Goal: Task Accomplishment & Management: Use online tool/utility

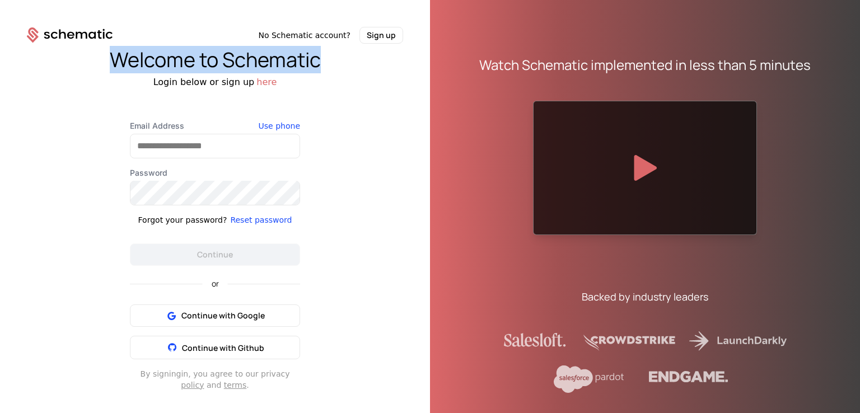
drag, startPoint x: 105, startPoint y: 58, endPoint x: 414, endPoint y: 63, distance: 309.8
click at [414, 63] on div "Welcome to Schematic" at bounding box center [215, 60] width 430 height 22
copy div "Welcome to Schematic"
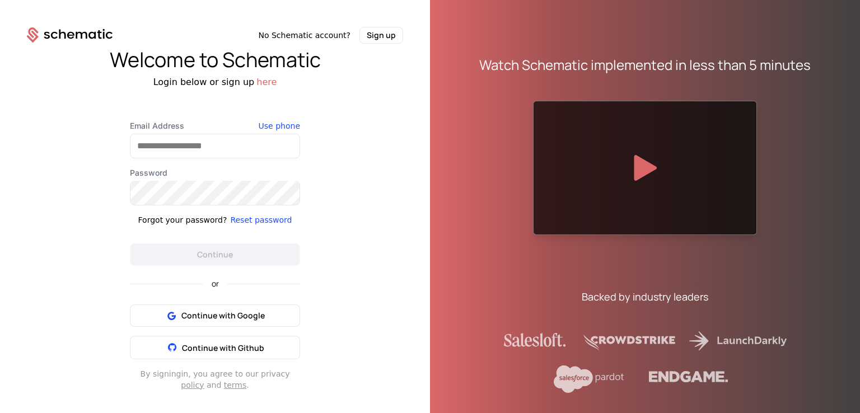
click at [341, 130] on div "Welcome to Schematic Login below or sign up here Email Address Use phone Passwo…" at bounding box center [215, 220] width 430 height 352
drag, startPoint x: 800, startPoint y: 40, endPoint x: 719, endPoint y: 2, distance: 89.4
click at [795, 38] on div "Watch Schematic implemented in less than 5 minutes Backed by industry leaders" at bounding box center [645, 215] width 385 height 413
click at [356, 171] on div "Welcome to Schematic Login below or sign up here Email Address Use phone Passwo…" at bounding box center [215, 220] width 430 height 352
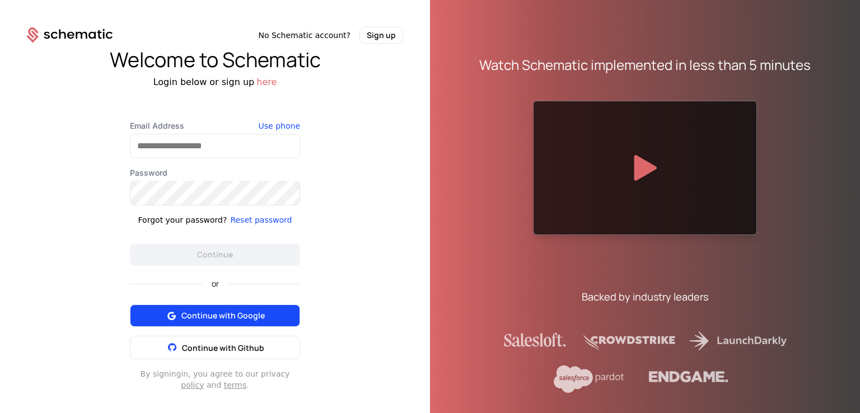
click at [171, 312] on icon at bounding box center [171, 316] width 14 height 14
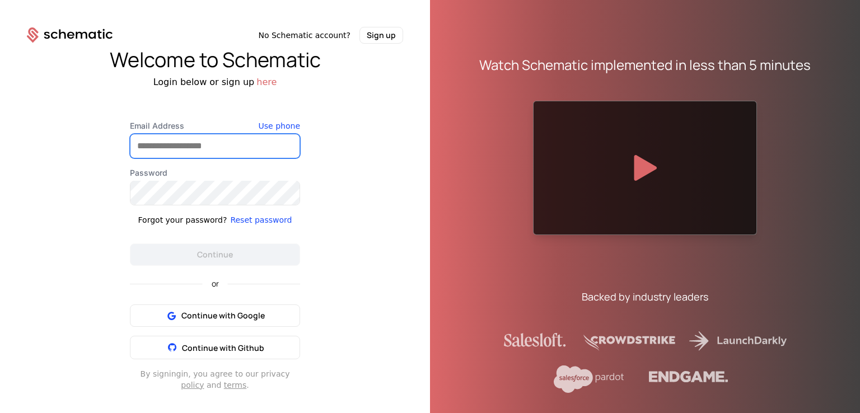
click at [220, 145] on input "Email Address" at bounding box center [214, 146] width 169 height 24
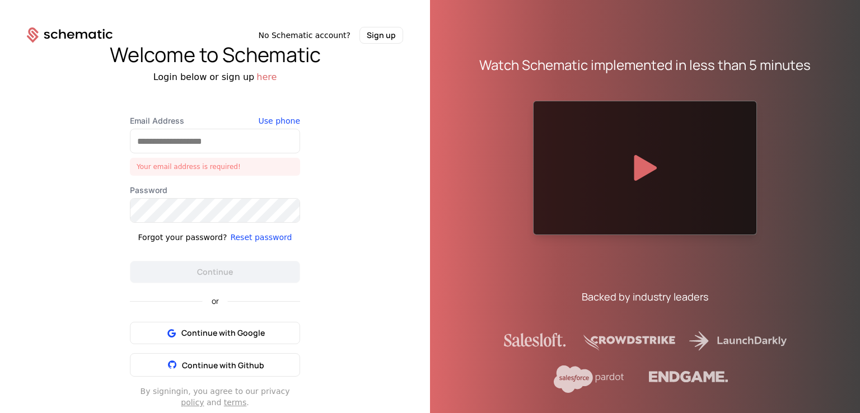
click at [355, 288] on div "Welcome to Schematic Login below or sign up here Email Address Your email addre…" at bounding box center [215, 226] width 430 height 365
click at [193, 137] on input "Email Address" at bounding box center [214, 141] width 169 height 24
drag, startPoint x: 327, startPoint y: 301, endPoint x: 319, endPoint y: 304, distance: 8.5
click at [325, 301] on div "Welcome to Schematic Login below or sign up here Email Address Your email addre…" at bounding box center [215, 226] width 430 height 365
click at [367, 41] on button "Sign up" at bounding box center [382, 35] width 44 height 17
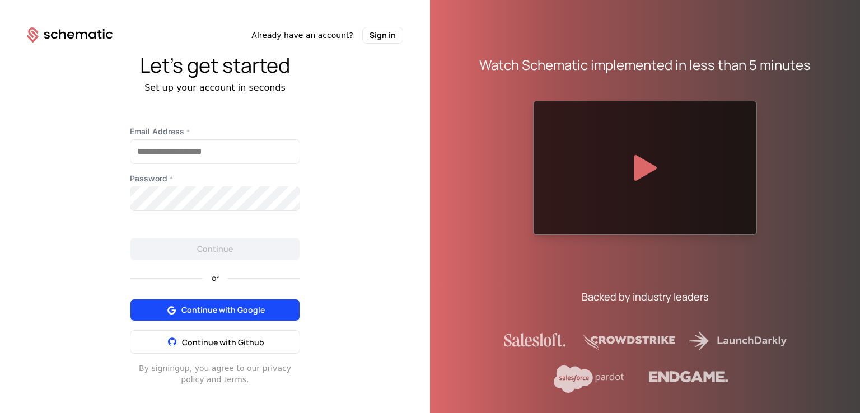
click at [198, 301] on button "Continue with Google" at bounding box center [215, 310] width 170 height 22
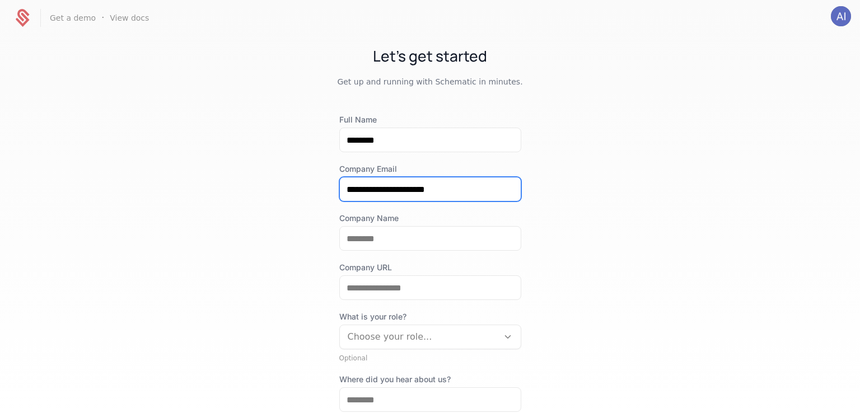
click at [442, 188] on input "**********" at bounding box center [430, 190] width 181 height 24
click at [511, 184] on input "**********" at bounding box center [430, 190] width 181 height 24
click at [640, 140] on div "**********" at bounding box center [430, 224] width 860 height 376
click at [380, 190] on input "**********" at bounding box center [430, 190] width 181 height 24
click at [405, 183] on input "**********" at bounding box center [430, 190] width 181 height 24
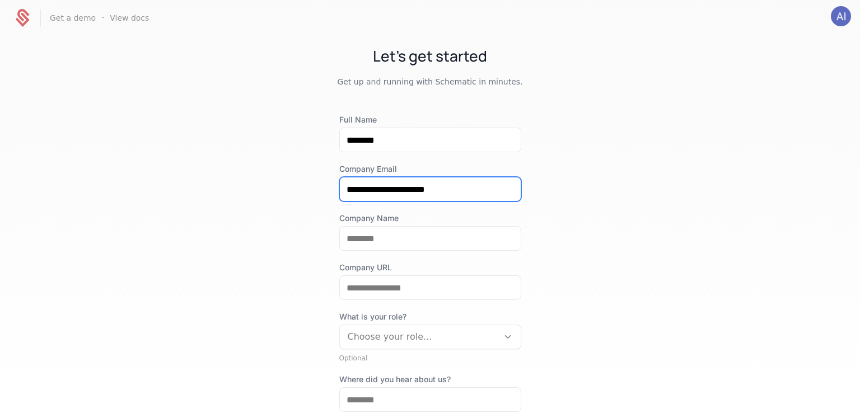
click at [387, 191] on input "**********" at bounding box center [430, 190] width 181 height 24
click at [398, 188] on input "**********" at bounding box center [430, 190] width 181 height 24
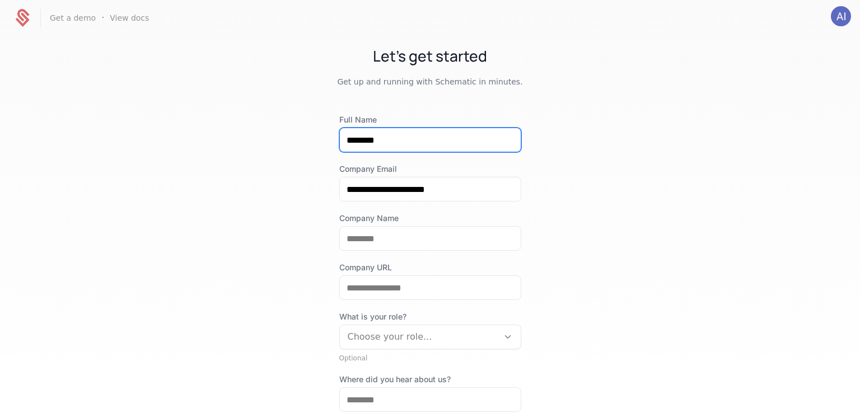
click at [431, 136] on input "********" at bounding box center [430, 140] width 181 height 24
click at [593, 173] on div "**********" at bounding box center [430, 224] width 860 height 376
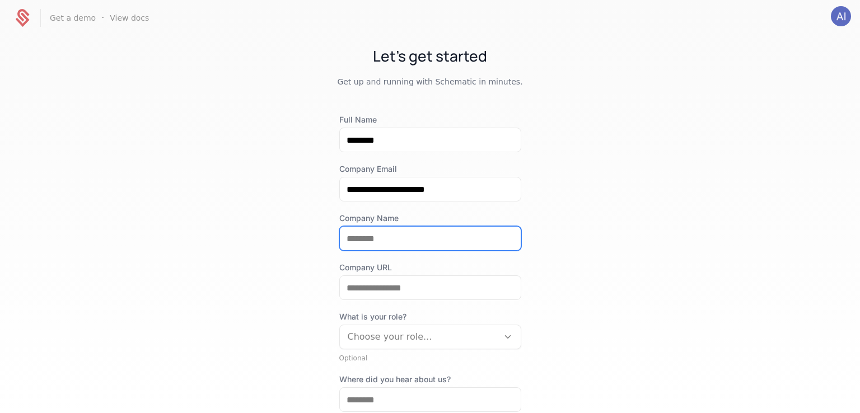
click at [412, 240] on input "Company Name" at bounding box center [430, 239] width 181 height 24
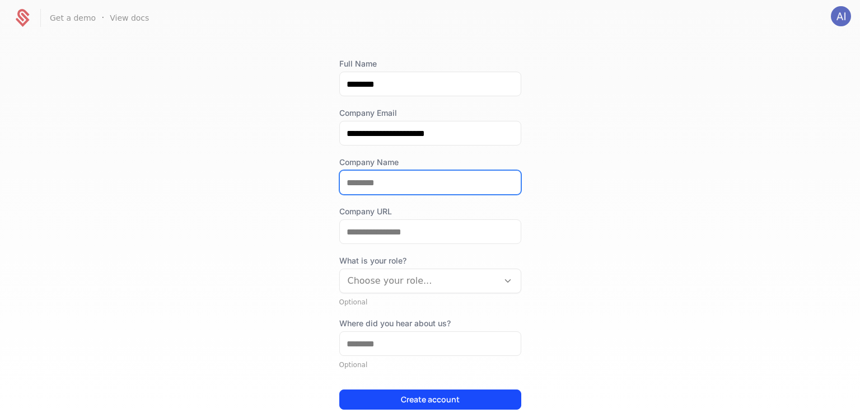
scroll to position [119, 0]
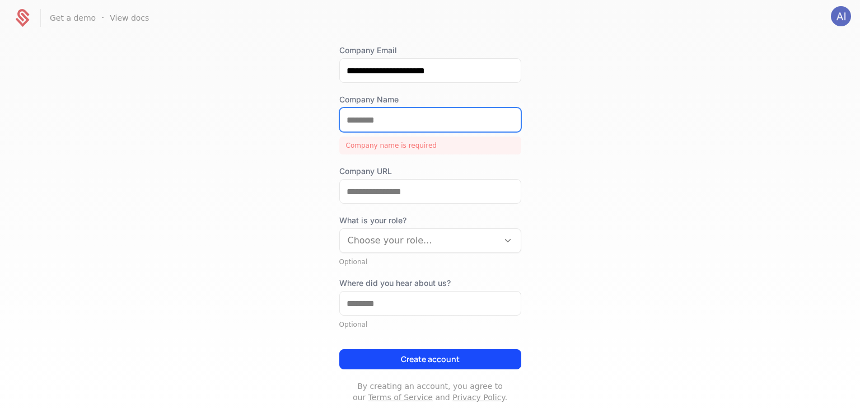
click at [377, 121] on input "Company Name" at bounding box center [430, 120] width 181 height 24
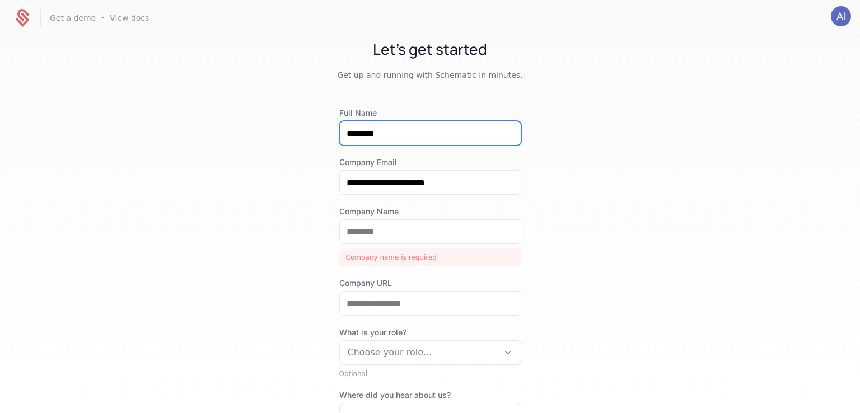
drag, startPoint x: 390, startPoint y: 136, endPoint x: 284, endPoint y: 144, distance: 106.2
click at [284, 144] on div "**********" at bounding box center [430, 224] width 860 height 376
drag, startPoint x: 238, startPoint y: 170, endPoint x: 406, endPoint y: 269, distance: 194.8
click at [238, 171] on div "**********" at bounding box center [430, 224] width 860 height 376
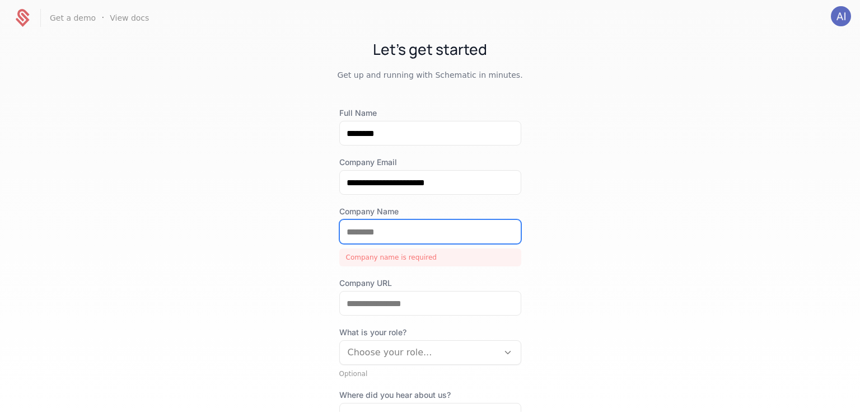
click at [383, 233] on input "Company Name" at bounding box center [430, 232] width 181 height 24
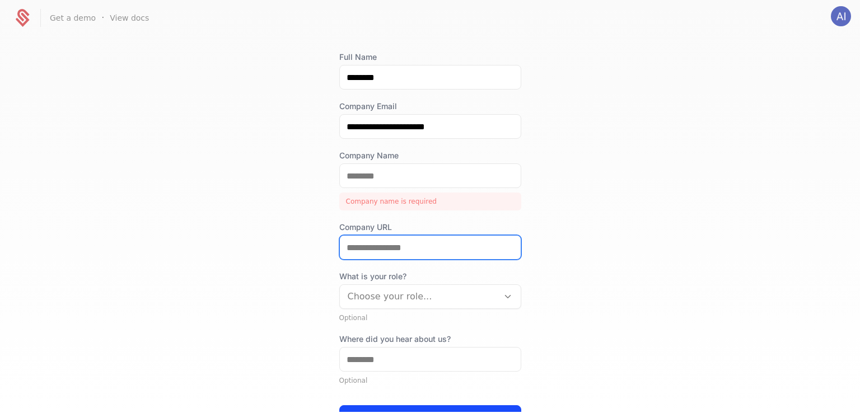
click at [404, 247] on input "Company URL" at bounding box center [430, 248] width 181 height 24
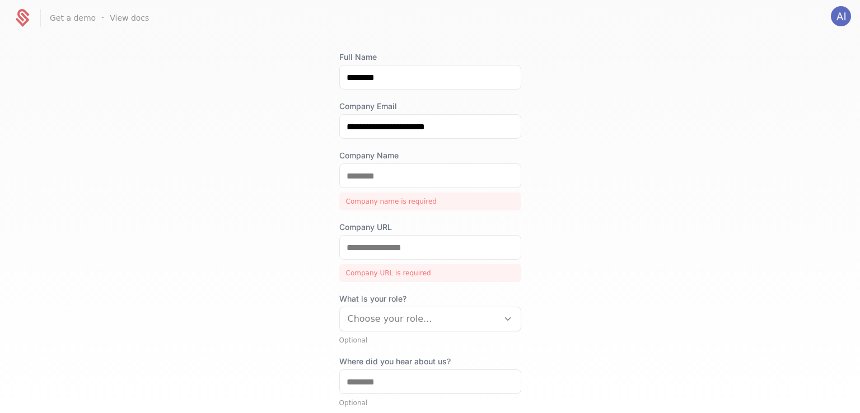
click at [152, 155] on div "**********" at bounding box center [430, 224] width 860 height 376
click at [397, 175] on input "Company Name" at bounding box center [430, 176] width 181 height 24
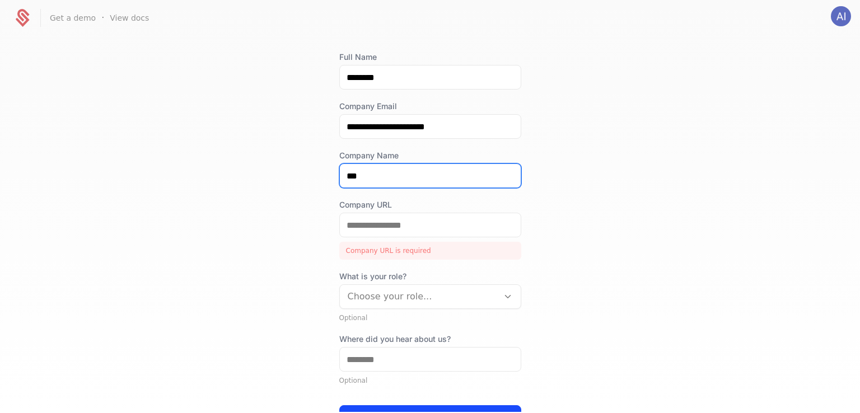
type input "***"
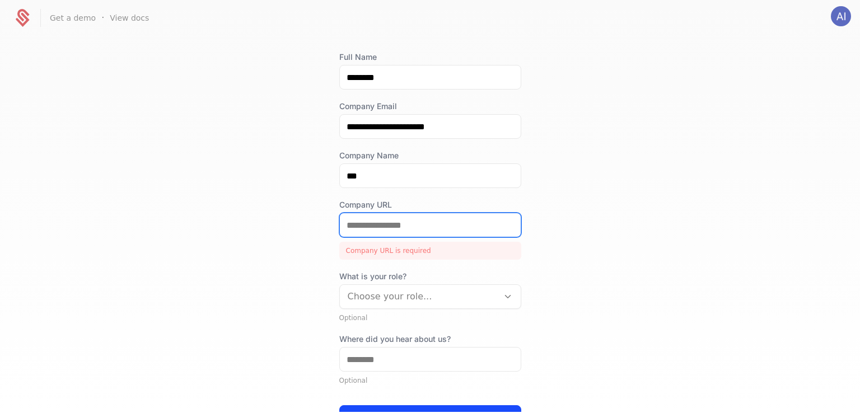
click at [402, 215] on input "Company URL" at bounding box center [430, 225] width 181 height 24
drag, startPoint x: 399, startPoint y: 221, endPoint x: 255, endPoint y: 218, distance: 143.4
click at [256, 218] on div "**********" at bounding box center [430, 224] width 860 height 376
paste input "**********"
paste input "*******"
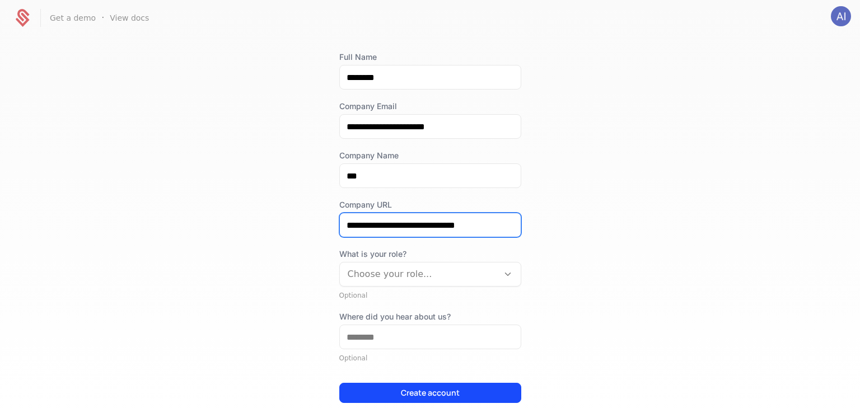
type input "**********"
click at [661, 242] on div "**********" at bounding box center [430, 224] width 860 height 376
click at [374, 276] on div at bounding box center [419, 275] width 143 height 16
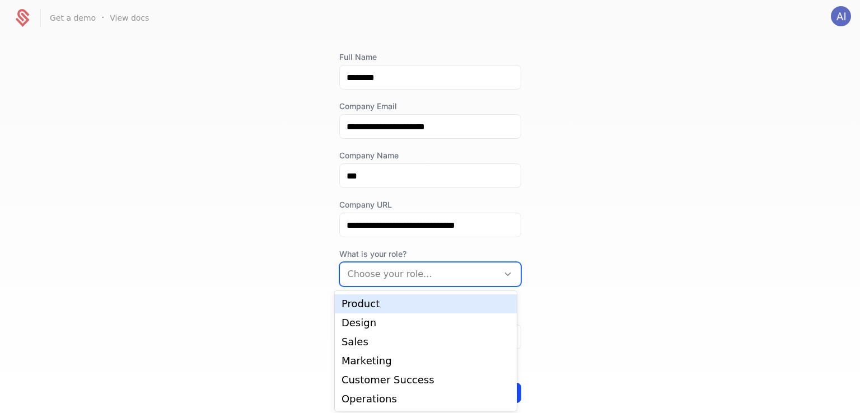
scroll to position [0, 0]
click at [370, 304] on div "Engineering" at bounding box center [426, 303] width 169 height 10
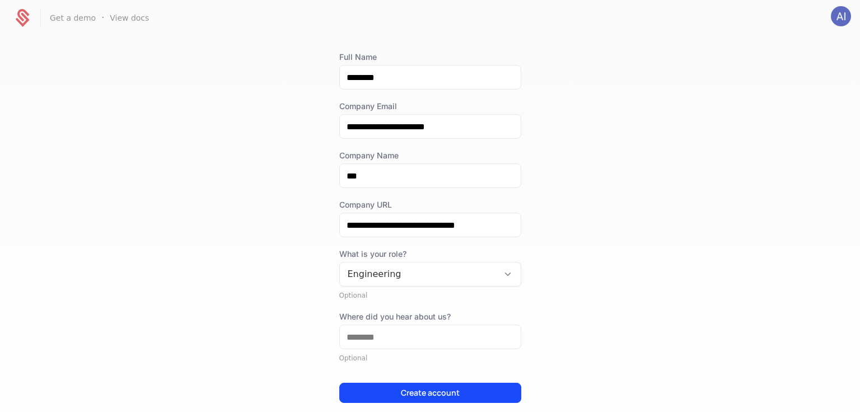
click at [600, 265] on div "**********" at bounding box center [430, 224] width 860 height 376
click at [366, 328] on input "Where did you hear about us?" at bounding box center [430, 337] width 181 height 24
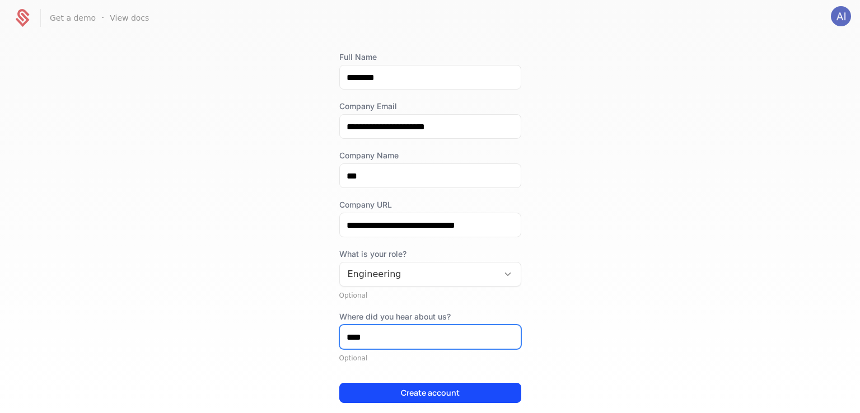
type input "****"
click at [652, 220] on div "**********" at bounding box center [430, 224] width 860 height 376
drag, startPoint x: 301, startPoint y: 344, endPoint x: 259, endPoint y: 340, distance: 41.6
click at [267, 341] on div "**********" at bounding box center [430, 224] width 860 height 376
paste input "**********"
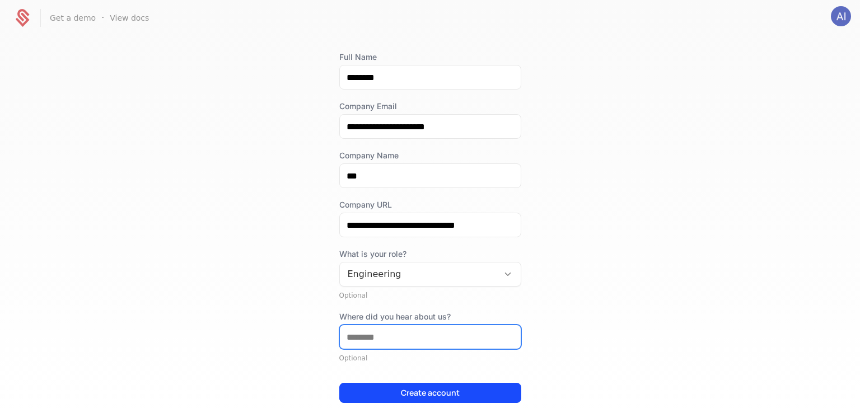
type input "**********"
type input "****"
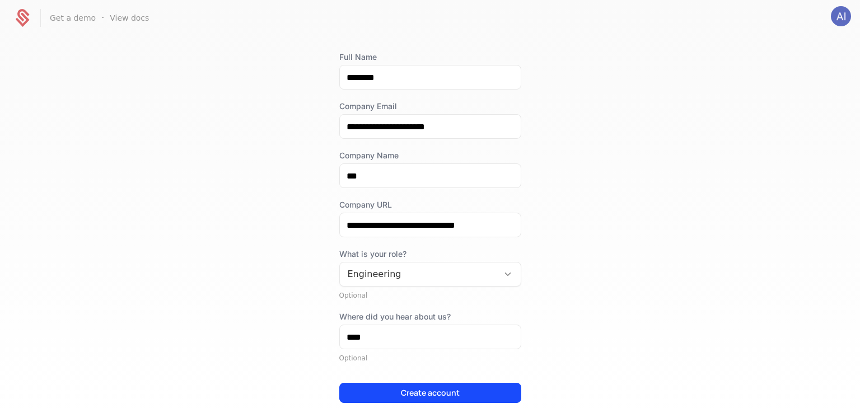
click at [134, 291] on div "**********" at bounding box center [430, 224] width 860 height 376
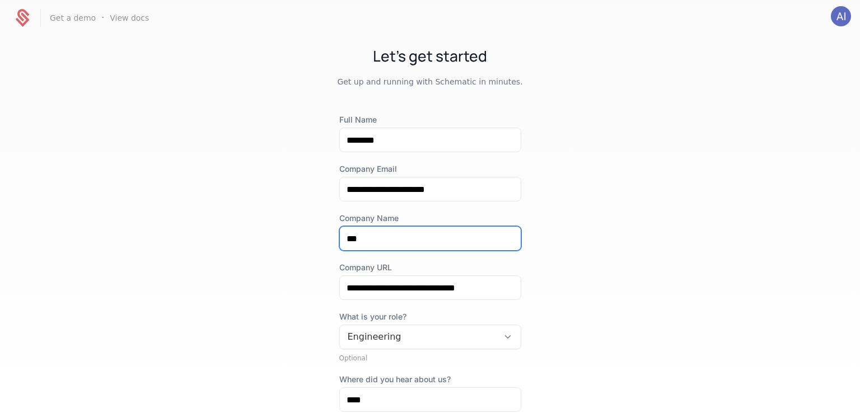
click at [361, 234] on input "***" at bounding box center [430, 239] width 181 height 24
click at [342, 238] on input "***" at bounding box center [430, 239] width 181 height 24
type input "******"
click at [659, 261] on div "**********" at bounding box center [430, 224] width 860 height 376
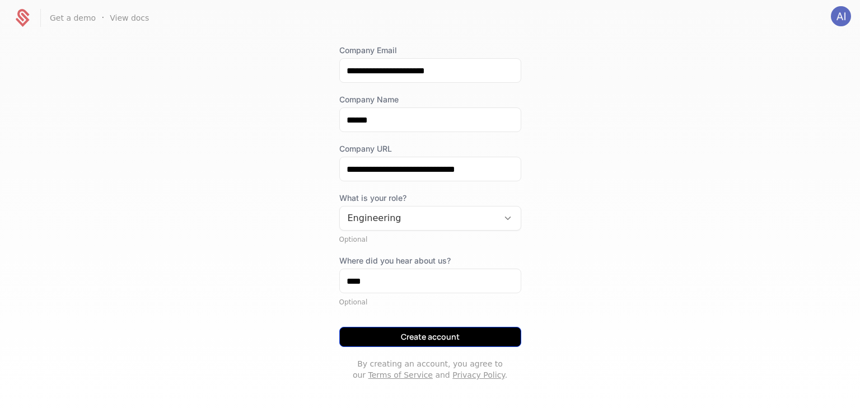
click at [453, 333] on button "Create account" at bounding box center [430, 337] width 182 height 20
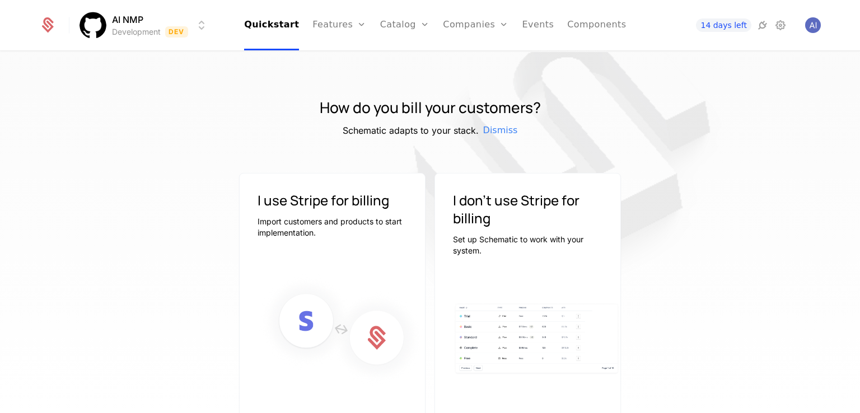
click at [87, 22] on html "AI NMP Development Dev Quickstart Features Features Flags Catalog Plans Add Ons…" at bounding box center [430, 206] width 860 height 413
click at [133, 141] on html "AI NMP Development Dev Quickstart Features Features Flags Catalog Plans Add Ons…" at bounding box center [430, 206] width 860 height 413
click at [813, 24] on img "Open user button" at bounding box center [813, 25] width 16 height 16
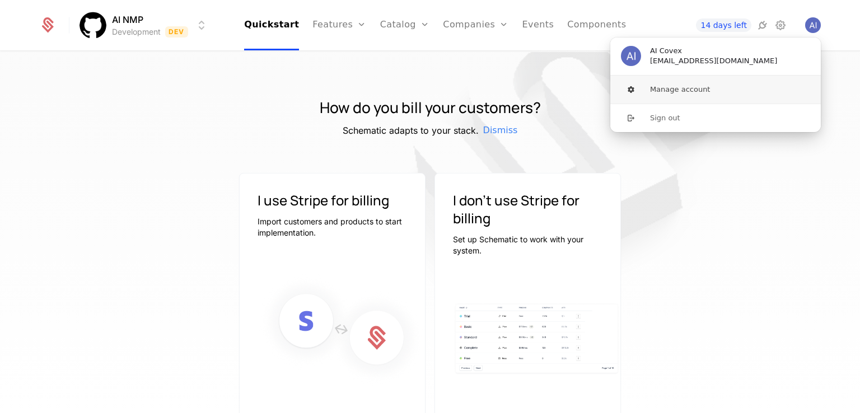
click at [656, 86] on button "Manage account" at bounding box center [716, 90] width 212 height 28
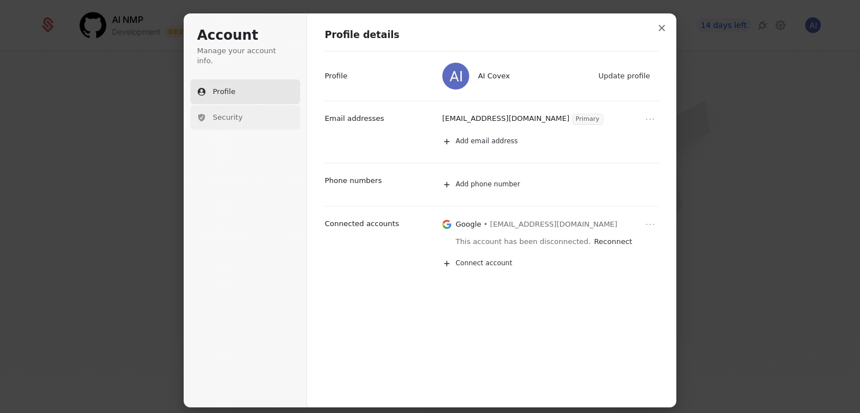
click at [236, 113] on span "Security" at bounding box center [228, 118] width 30 height 10
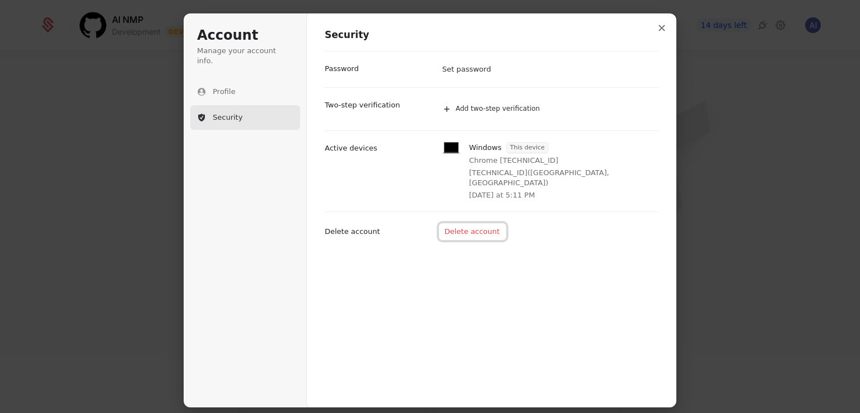
drag, startPoint x: 466, startPoint y: 229, endPoint x: 571, endPoint y: 312, distance: 134.0
click at [571, 312] on div "Security Set password Password Add two-step verification Two-step verification …" at bounding box center [492, 210] width 370 height 395
click at [579, 307] on div "Security Set password Password Add two-step verification Two-step verification …" at bounding box center [492, 210] width 370 height 395
click at [658, 27] on button "Close modal" at bounding box center [662, 28] width 20 height 20
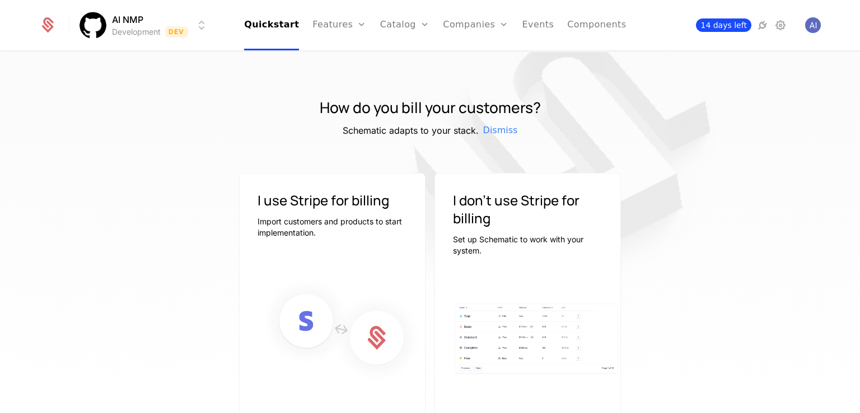
click at [716, 22] on span "14 days left" at bounding box center [723, 24] width 55 height 13
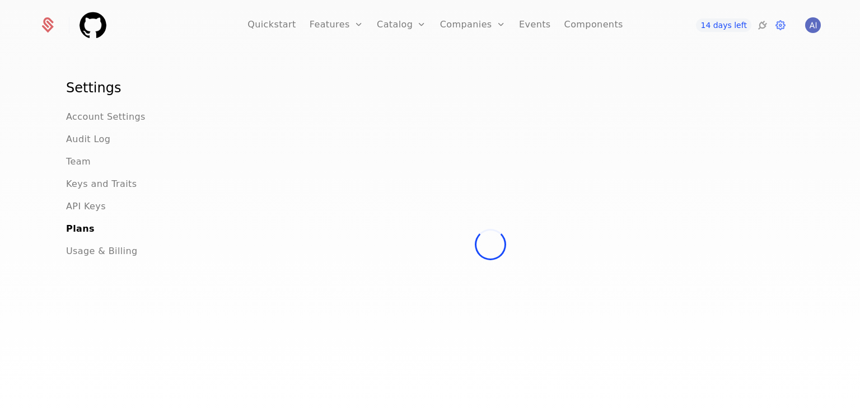
click at [715, 154] on div at bounding box center [490, 245] width 603 height 332
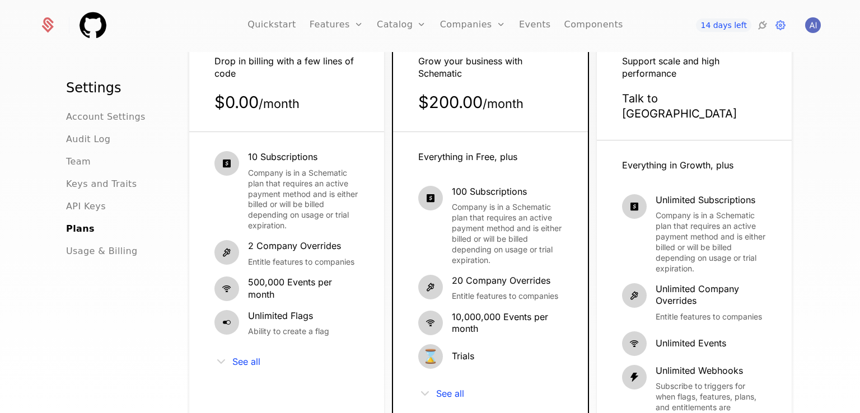
scroll to position [280, 0]
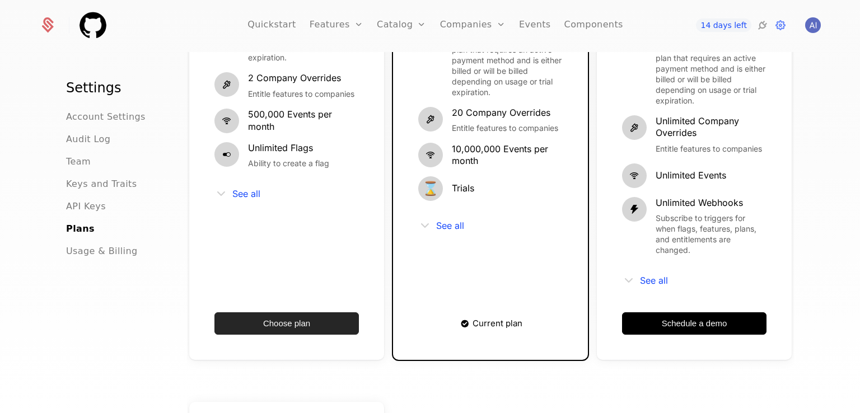
click at [290, 313] on button "Choose plan" at bounding box center [287, 324] width 144 height 22
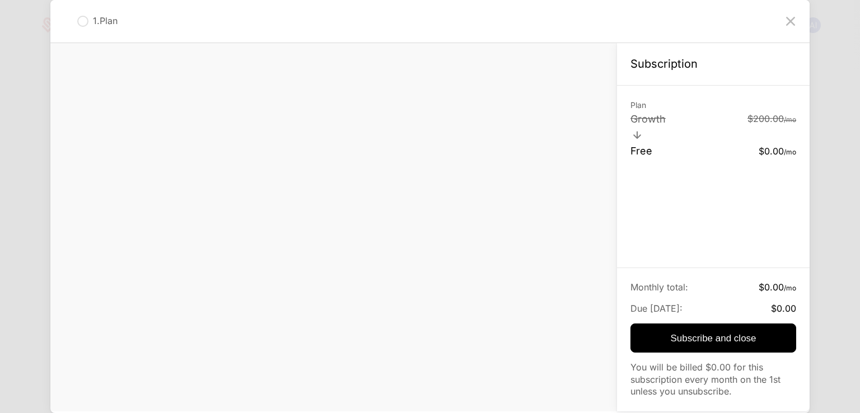
click at [714, 225] on div "Plan Growth $200.00 / mo Free $0.00 / mo" at bounding box center [713, 177] width 193 height 183
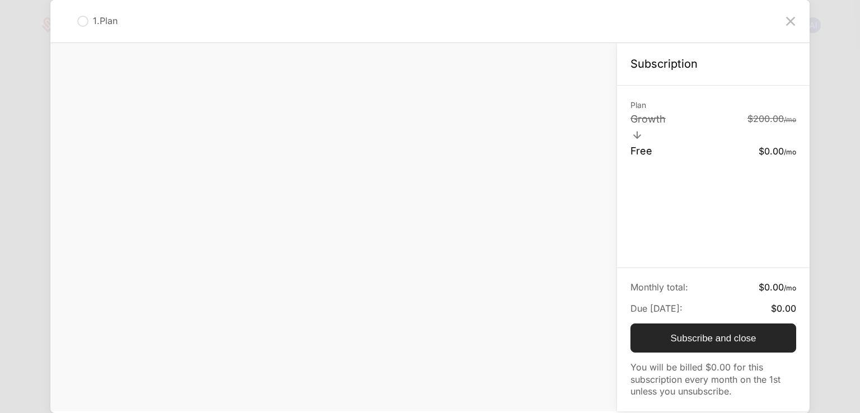
click at [711, 342] on button "Subscribe and close" at bounding box center [714, 338] width 166 height 29
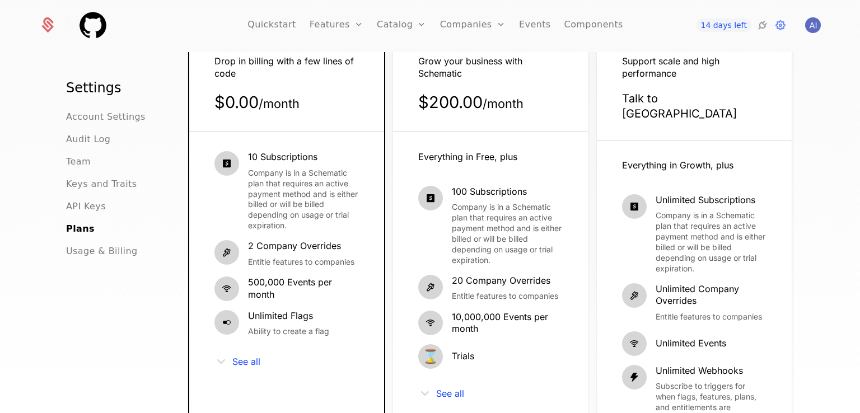
scroll to position [0, 0]
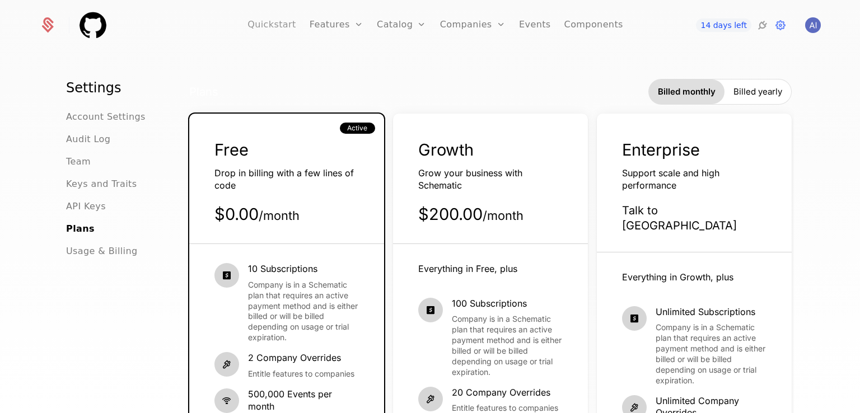
click at [285, 26] on link "Quickstart" at bounding box center [272, 25] width 49 height 50
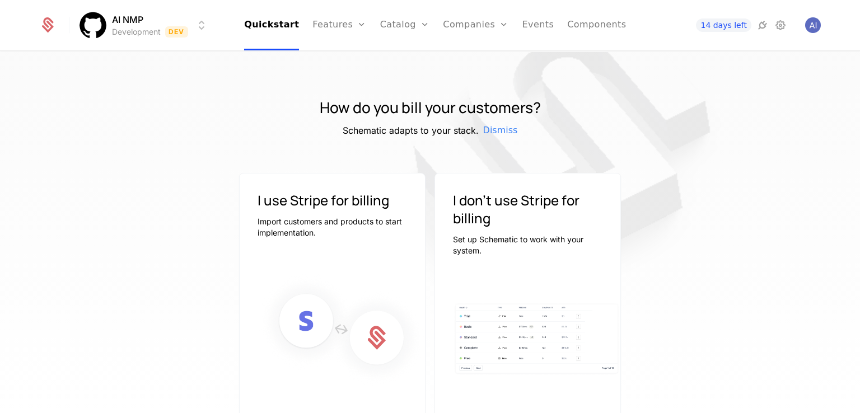
click at [743, 156] on img at bounding box center [565, 162] width 560 height 560
click at [812, 27] on img "Open user button" at bounding box center [813, 25] width 16 height 16
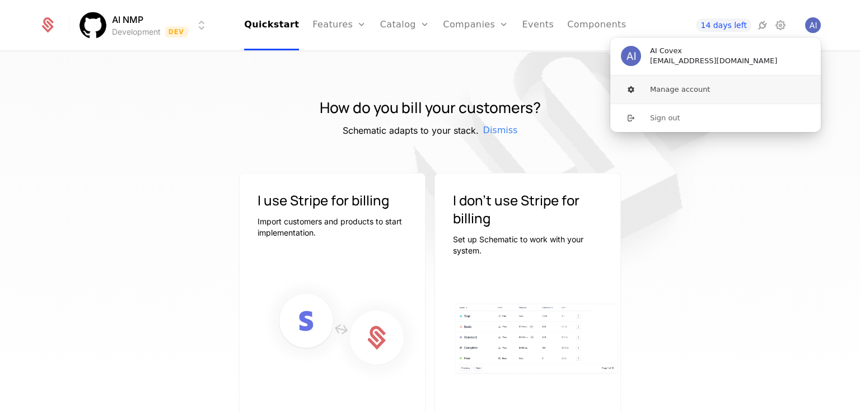
click at [669, 86] on button "Manage account" at bounding box center [716, 90] width 212 height 28
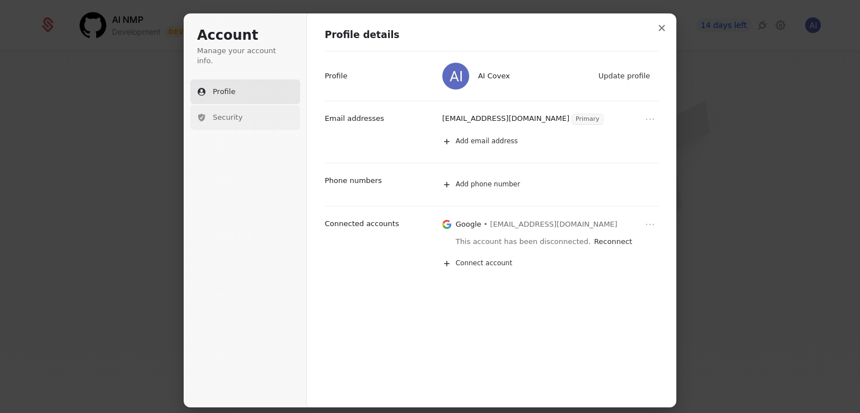
click at [232, 113] on span "Security" at bounding box center [228, 118] width 30 height 10
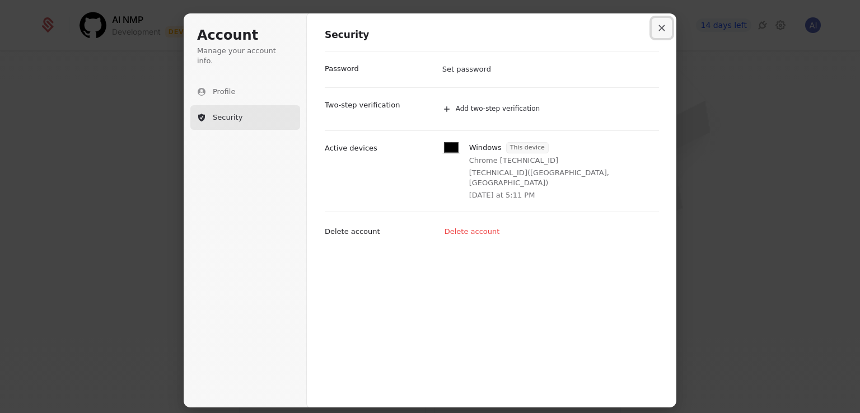
click at [659, 28] on icon "Close modal" at bounding box center [662, 28] width 7 height 7
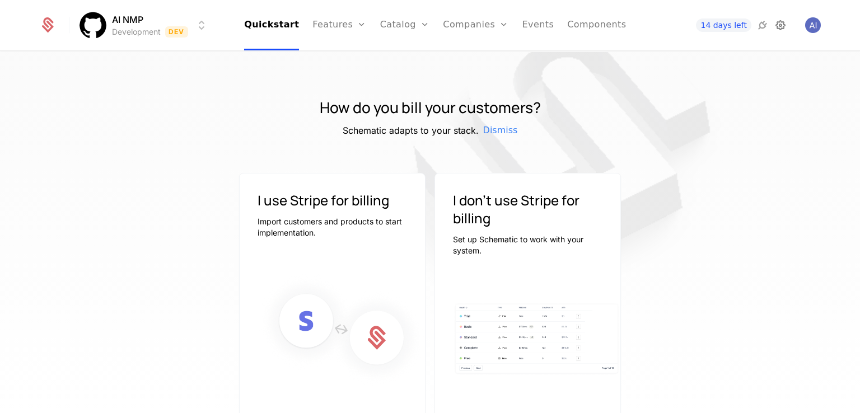
click at [786, 26] on icon at bounding box center [780, 24] width 13 height 13
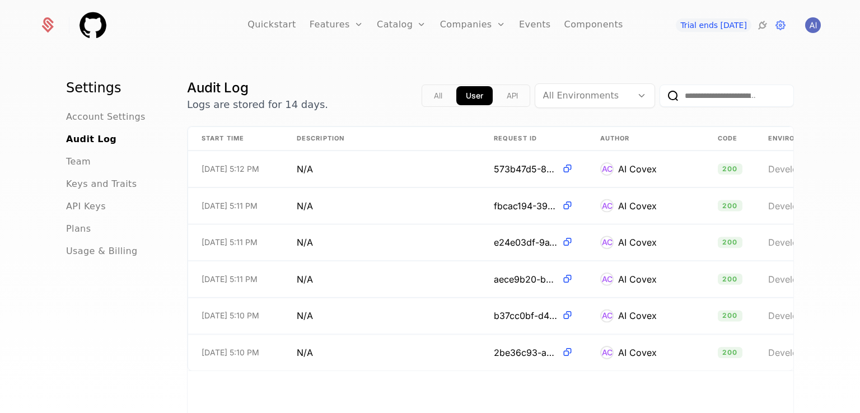
click at [93, 225] on div "Plans" at bounding box center [113, 228] width 94 height 13
click at [76, 226] on span "Plans" at bounding box center [78, 228] width 25 height 13
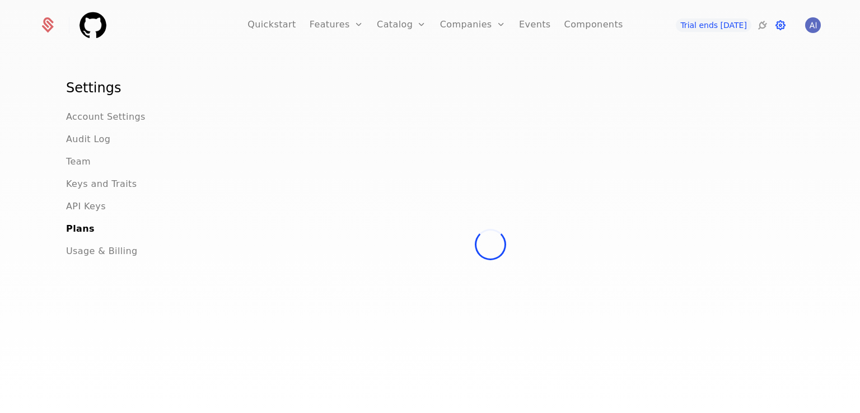
click at [777, 22] on icon at bounding box center [780, 24] width 13 height 13
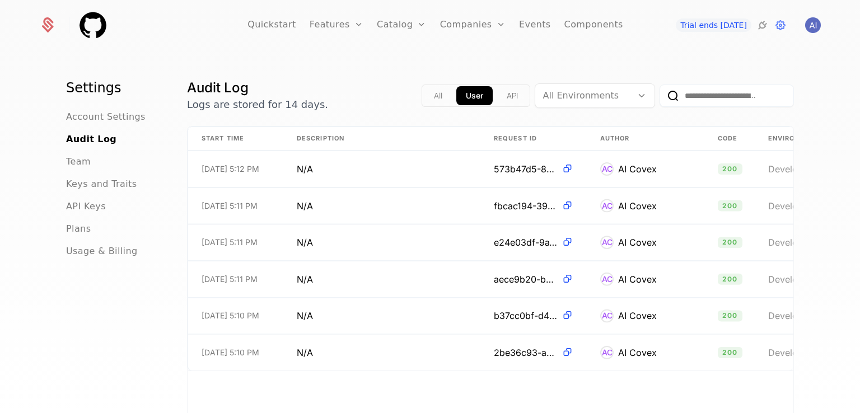
click at [73, 219] on ul "Account Settings Audit Log Team Keys and Traits API Keys Plans Usage & Billing" at bounding box center [113, 184] width 94 height 148
click at [73, 225] on span "Plans" at bounding box center [78, 228] width 25 height 13
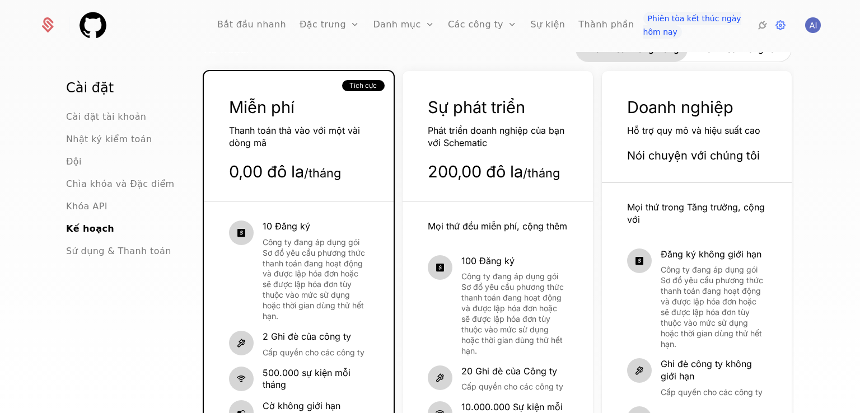
scroll to position [211, 0]
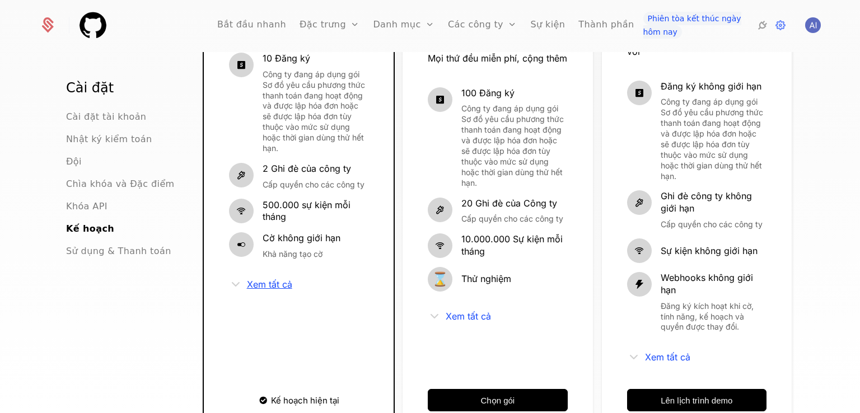
click at [262, 279] on font "Xem tất cả" at bounding box center [269, 284] width 45 height 11
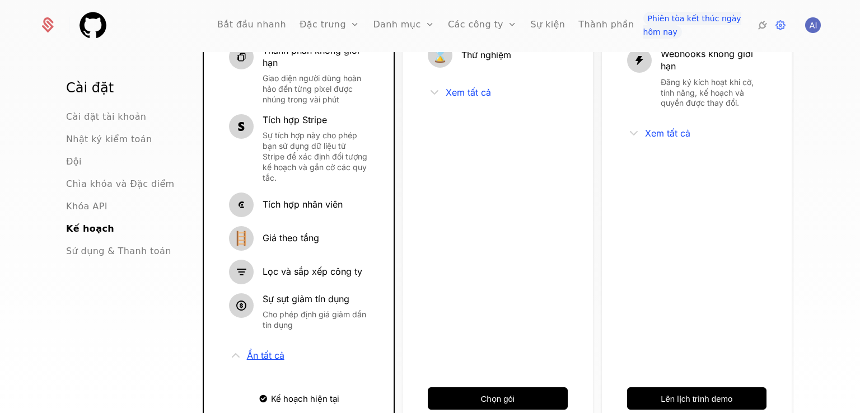
scroll to position [0, 0]
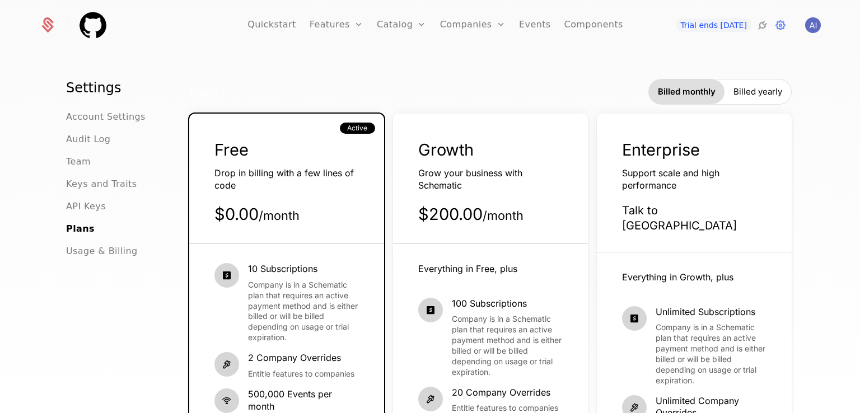
click at [823, 23] on div "Quickstart Features Features Flags Catalog Plans Add Ons Credits Configuration …" at bounding box center [430, 25] width 809 height 50
click at [818, 23] on img "Open user button" at bounding box center [813, 25] width 16 height 16
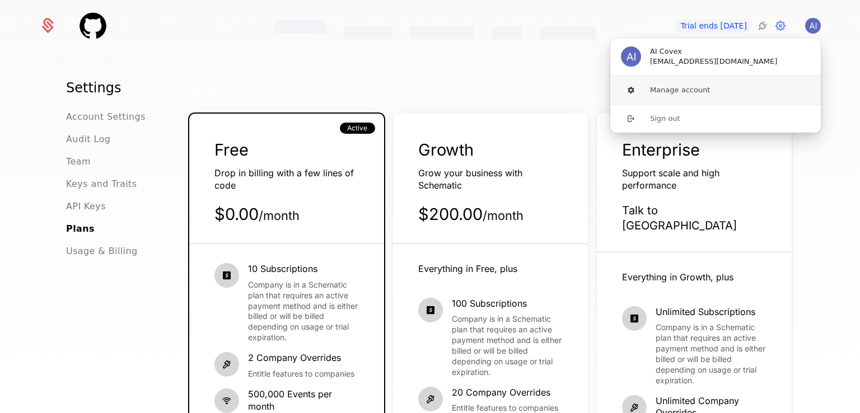
click at [679, 92] on button "Manage account" at bounding box center [716, 90] width 212 height 28
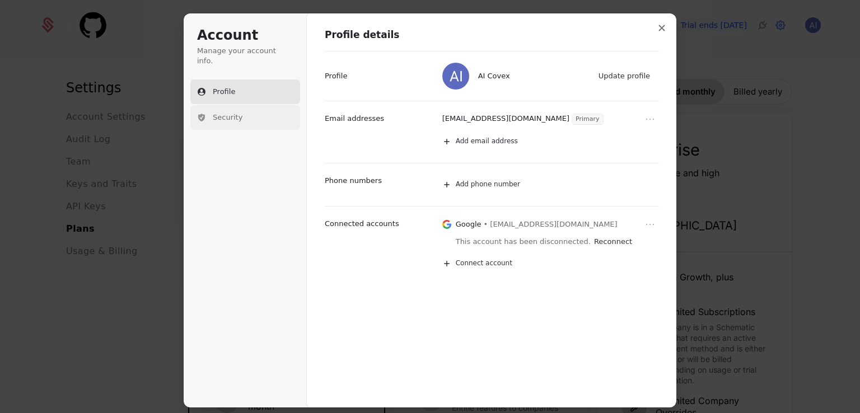
click at [214, 113] on span "Security" at bounding box center [228, 118] width 30 height 10
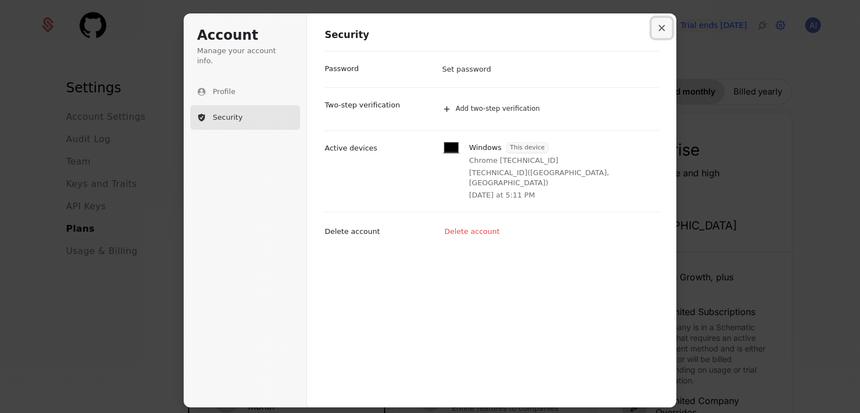
click at [658, 29] on button "Close modal" at bounding box center [662, 28] width 20 height 20
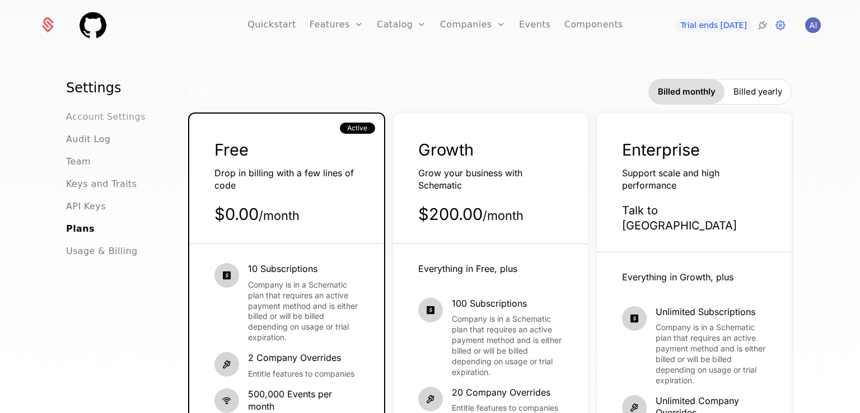
click at [101, 115] on span "Account Settings" at bounding box center [106, 116] width 80 height 13
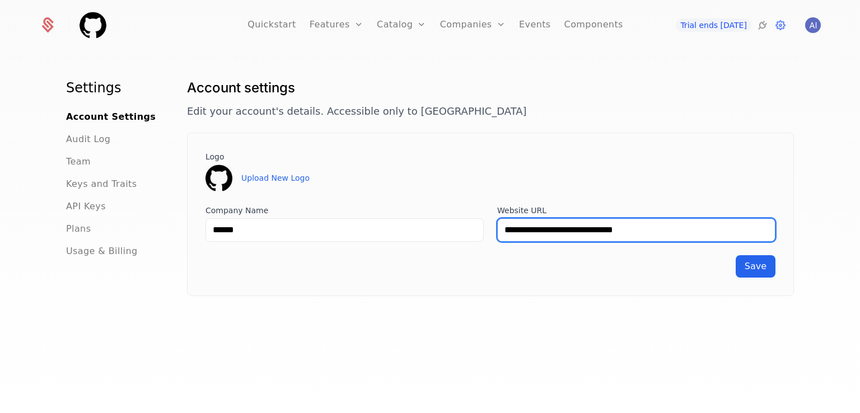
drag, startPoint x: 659, startPoint y: 227, endPoint x: 433, endPoint y: 234, distance: 225.3
click at [433, 234] on div "**********" at bounding box center [491, 223] width 570 height 37
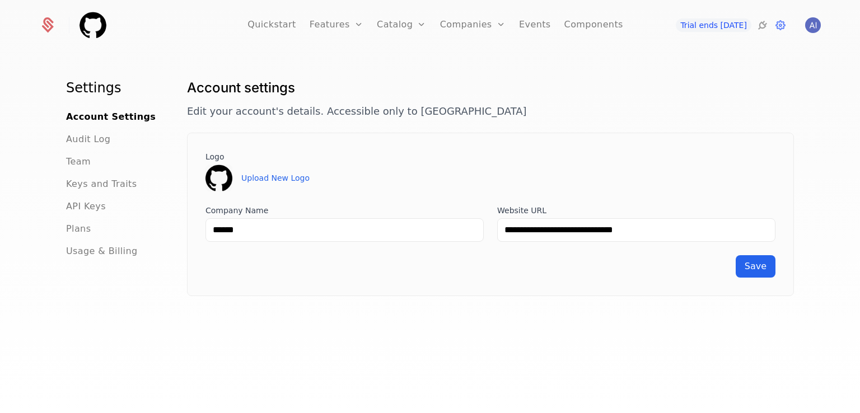
drag, startPoint x: 518, startPoint y: 151, endPoint x: 223, endPoint y: 137, distance: 295.5
click at [513, 155] on label "Logo" at bounding box center [491, 156] width 570 height 11
click at [86, 141] on span "Audit Log" at bounding box center [88, 139] width 44 height 13
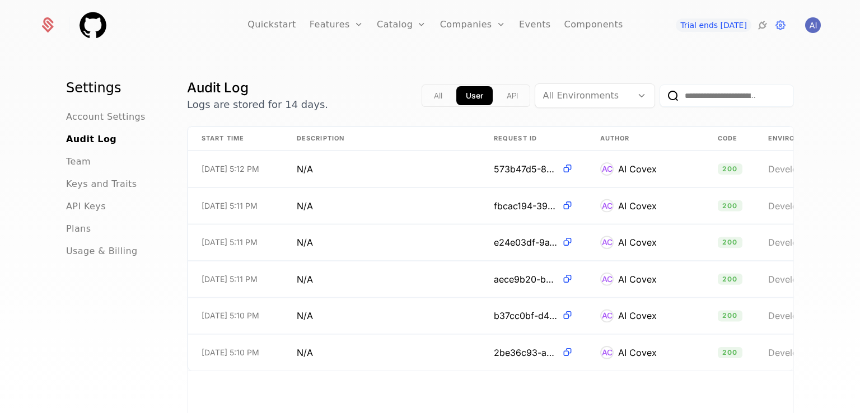
click at [428, 92] on button "All" at bounding box center [438, 95] width 27 height 19
click at [281, 22] on link "Quickstart" at bounding box center [272, 25] width 49 height 50
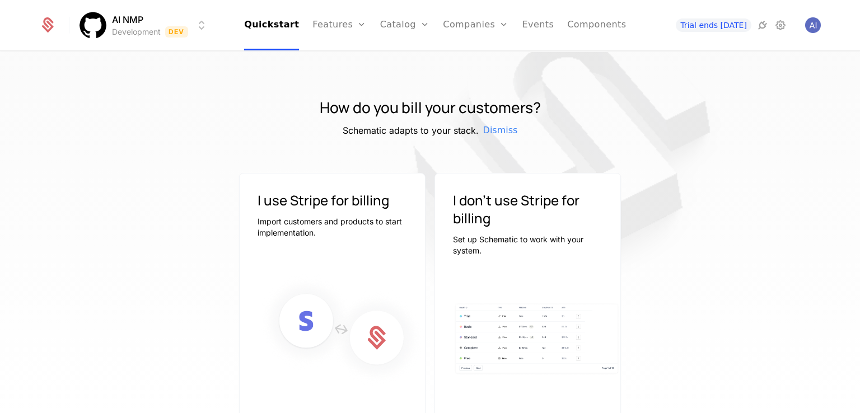
drag, startPoint x: 647, startPoint y: 120, endPoint x: 663, endPoint y: 106, distance: 21.4
click at [663, 106] on div "How do you bill your customers? Schematic adapts to your stack. Dismiss" at bounding box center [430, 117] width 728 height 40
click at [770, 135] on div "How do you bill your customers? Schematic adapts to your stack. Dismiss" at bounding box center [430, 117] width 728 height 40
click at [752, 175] on div "I use Stripe for billing Import customers and products to start implementation.…" at bounding box center [430, 316] width 728 height 286
click at [809, 24] on img "Open user button" at bounding box center [813, 25] width 16 height 16
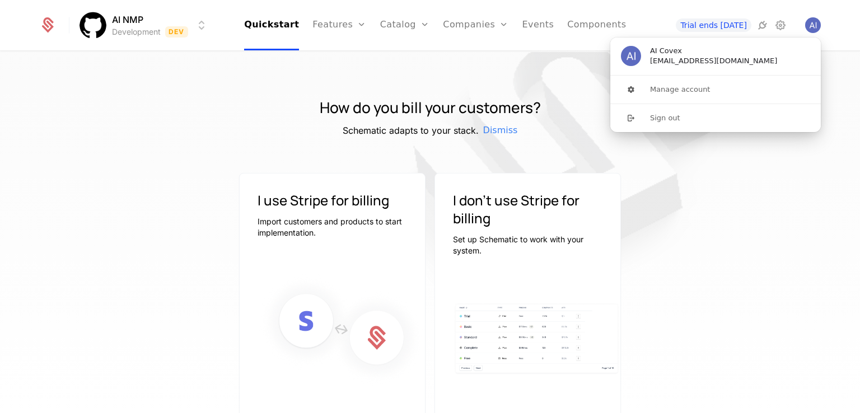
click at [265, 86] on div at bounding box center [430, 269] width 728 height 380
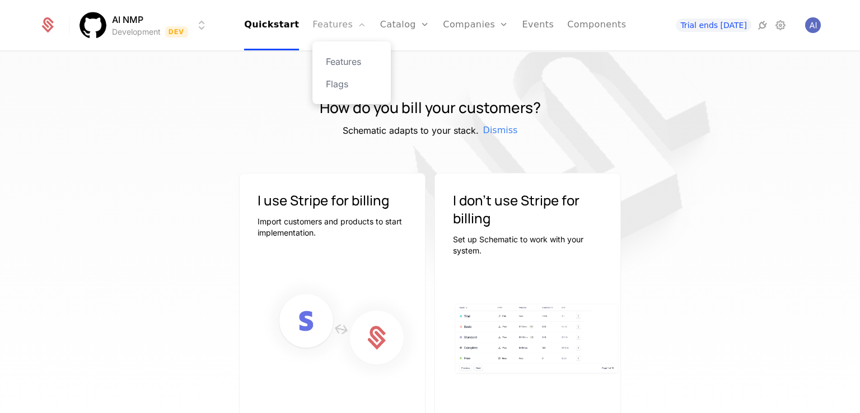
scroll to position [65, 0]
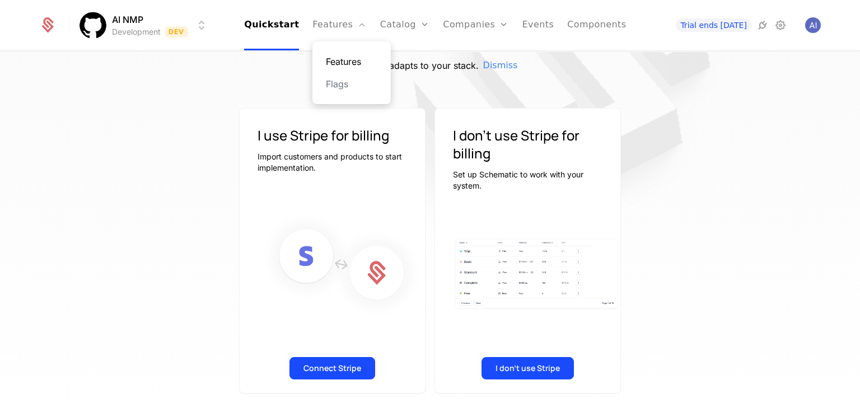
click at [356, 63] on link "Features" at bounding box center [352, 61] width 52 height 13
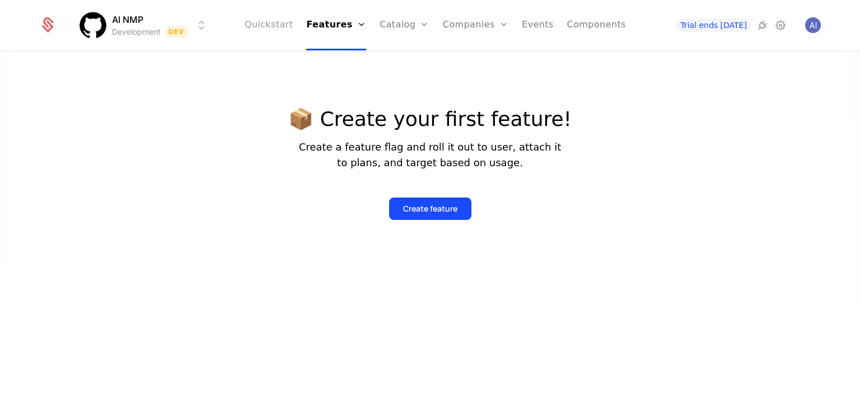
click at [280, 27] on link "Quickstart" at bounding box center [269, 25] width 49 height 50
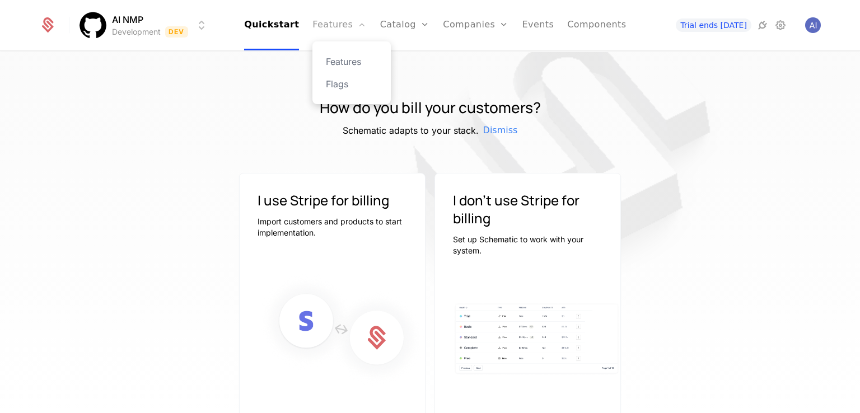
click at [339, 28] on link "Features" at bounding box center [340, 25] width 54 height 50
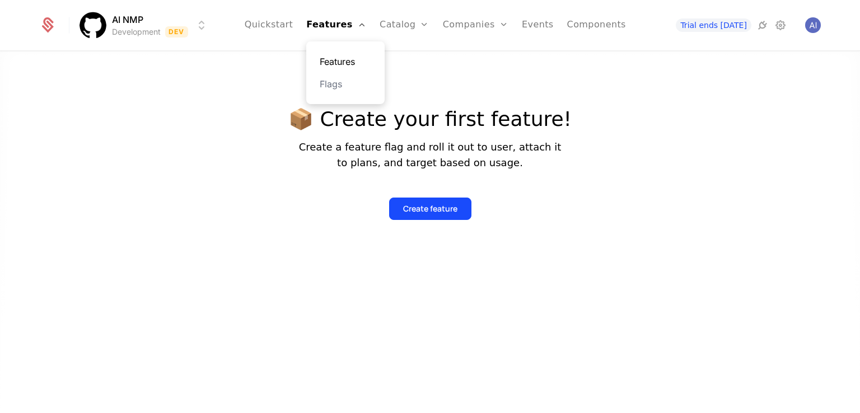
click at [355, 60] on link "Features" at bounding box center [346, 61] width 52 height 13
click at [279, 25] on link "Quickstart" at bounding box center [269, 25] width 49 height 50
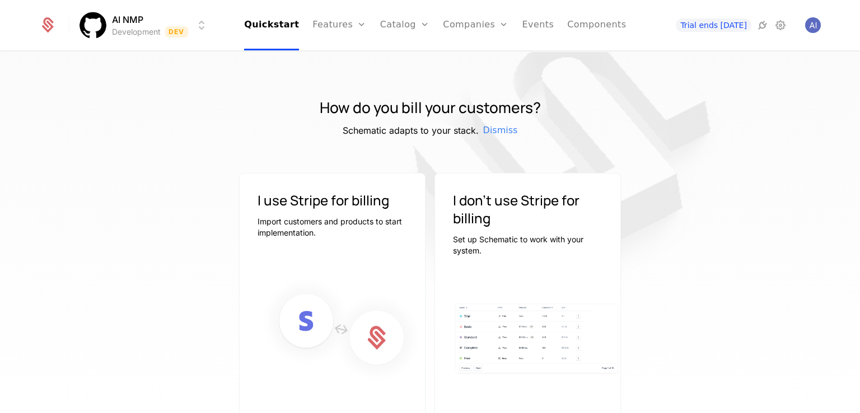
scroll to position [65, 0]
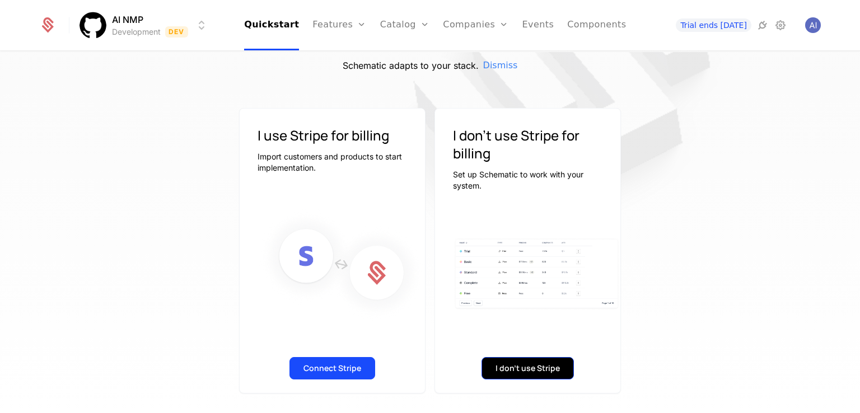
click at [504, 360] on button "I don't use Stripe" at bounding box center [528, 368] width 92 height 22
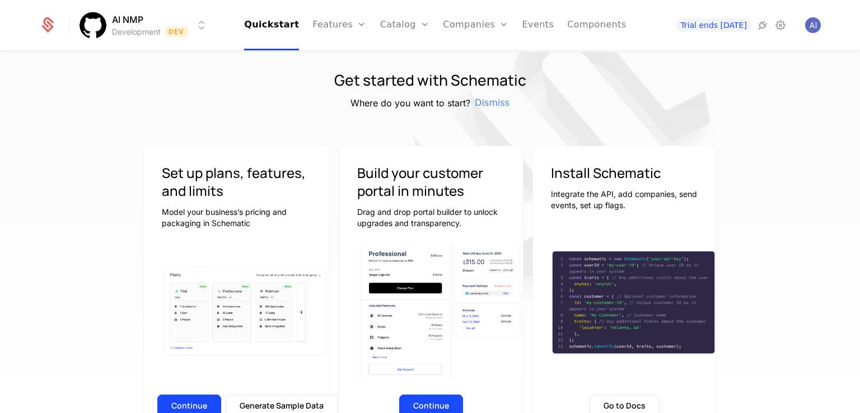
scroll to position [66, 0]
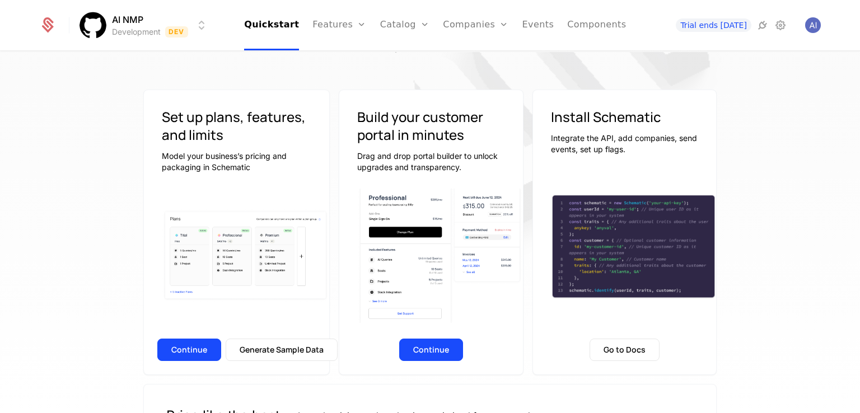
click at [180, 337] on div "Continue Generate Sample Data" at bounding box center [236, 353] width 185 height 43
click at [182, 346] on button "Continue" at bounding box center [189, 350] width 64 height 22
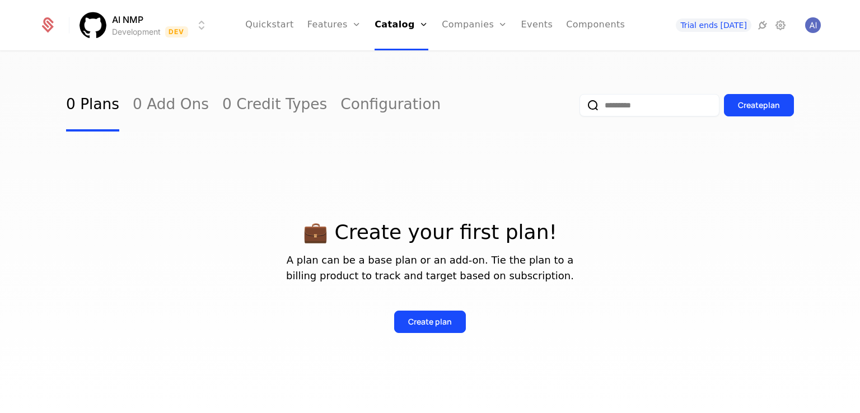
click at [813, 48] on div "AI NMP Development Dev Quickstart Features Features Flags Catalog Plans Add Ons…" at bounding box center [430, 25] width 782 height 50
click at [730, 25] on span "Trial ends [DATE]" at bounding box center [714, 24] width 76 height 13
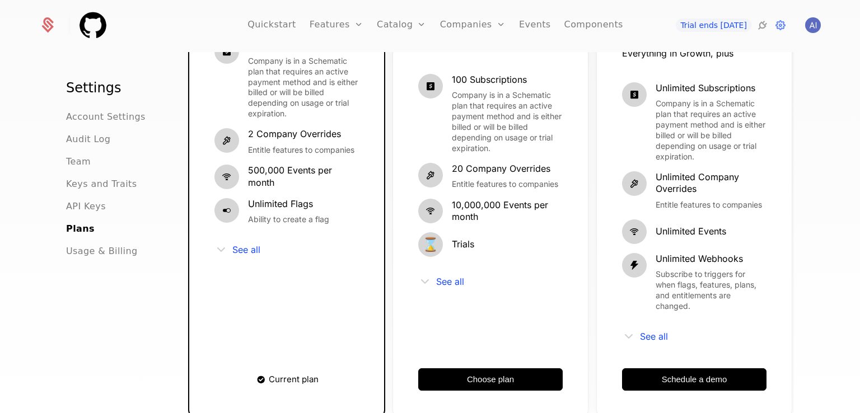
scroll to position [336, 0]
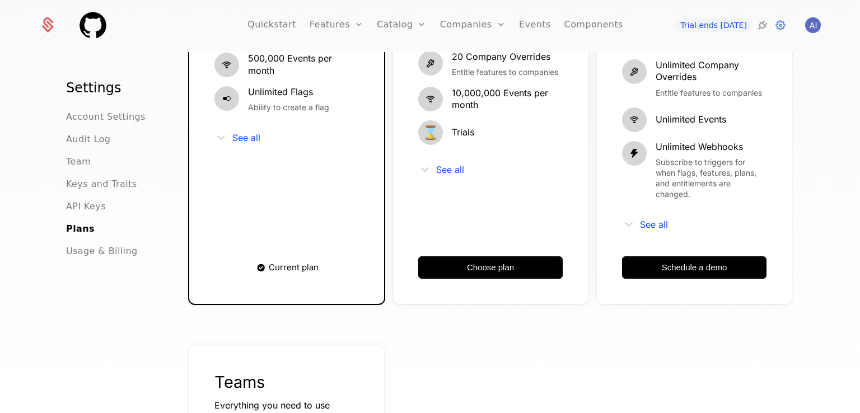
click at [425, 171] on icon at bounding box center [424, 169] width 13 height 13
click at [450, 173] on span "See all" at bounding box center [450, 169] width 28 height 9
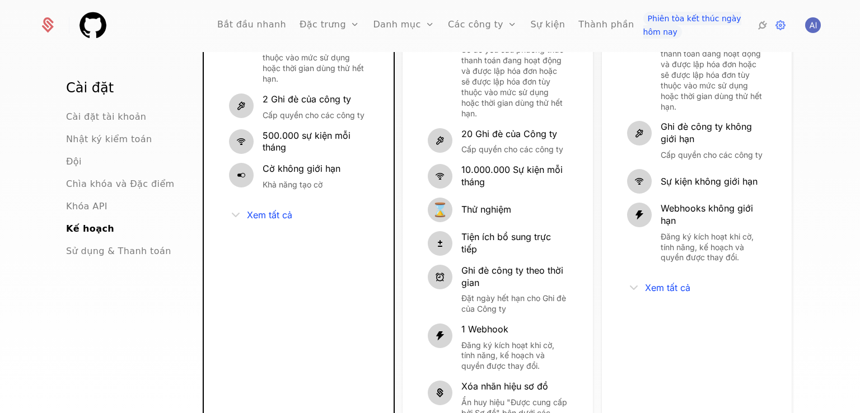
scroll to position [560, 0]
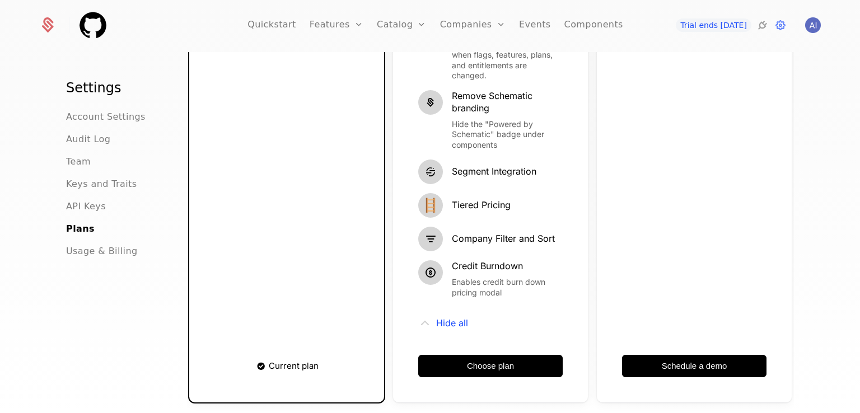
click at [240, 248] on div "10 Subscriptions Company is in a Schematic plan that requires an active payment…" at bounding box center [287, 16] width 144 height 626
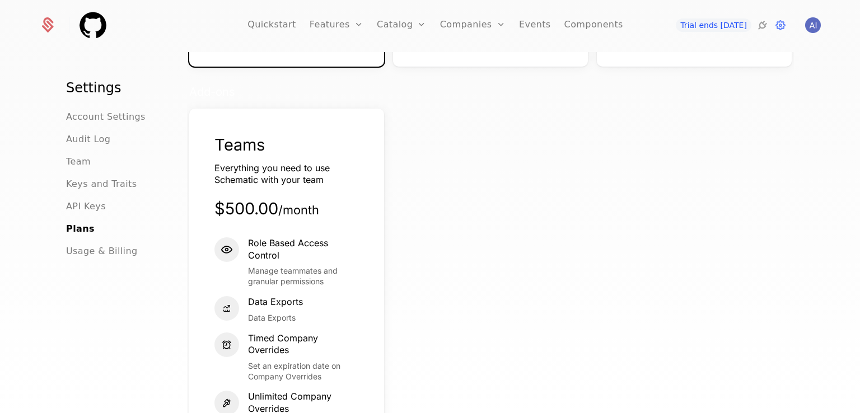
click at [96, 251] on span "Usage & Billing" at bounding box center [102, 251] width 72 height 13
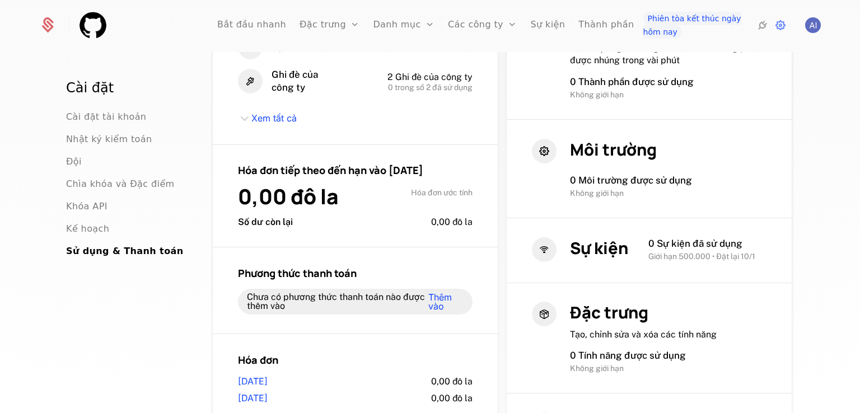
scroll to position [248, 0]
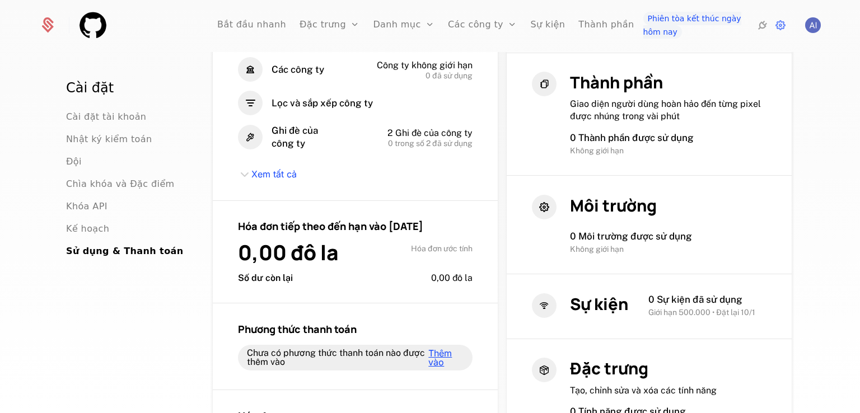
click at [428, 368] on font "Thêm vào" at bounding box center [440, 358] width 24 height 20
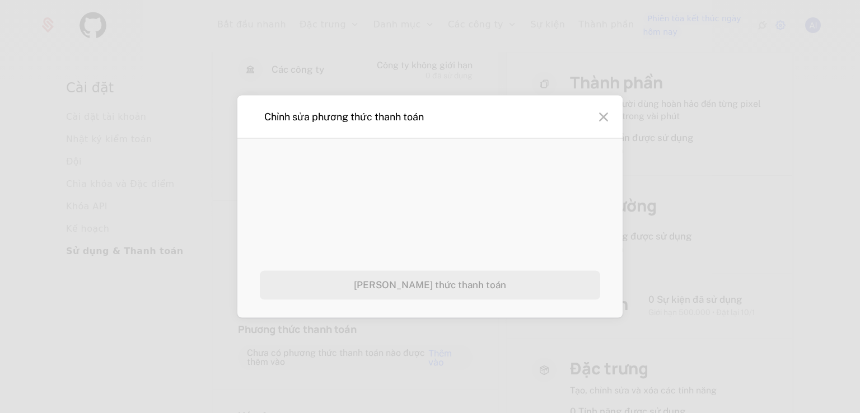
click at [600, 113] on icon at bounding box center [604, 117] width 18 height 18
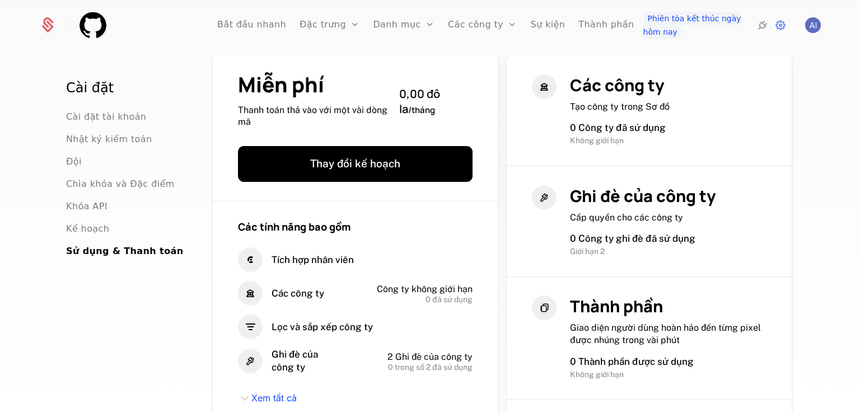
scroll to position [0, 0]
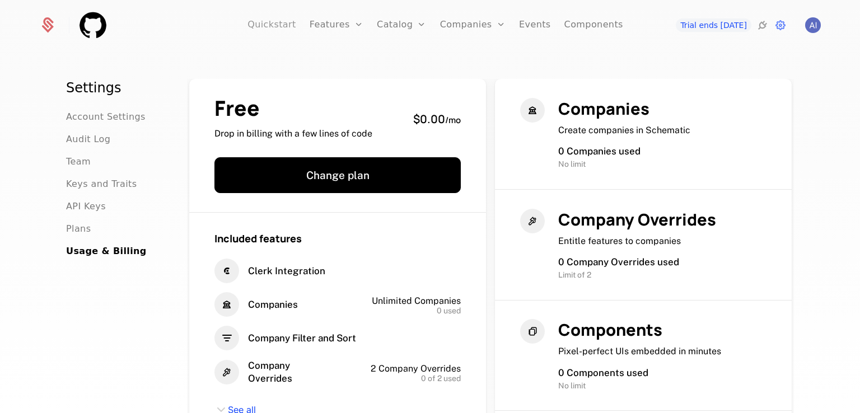
click at [278, 26] on link "Quickstart" at bounding box center [272, 25] width 49 height 50
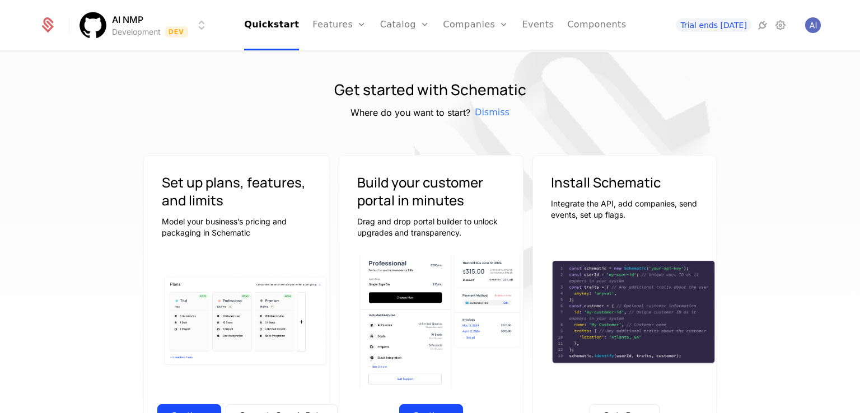
scroll to position [224, 0]
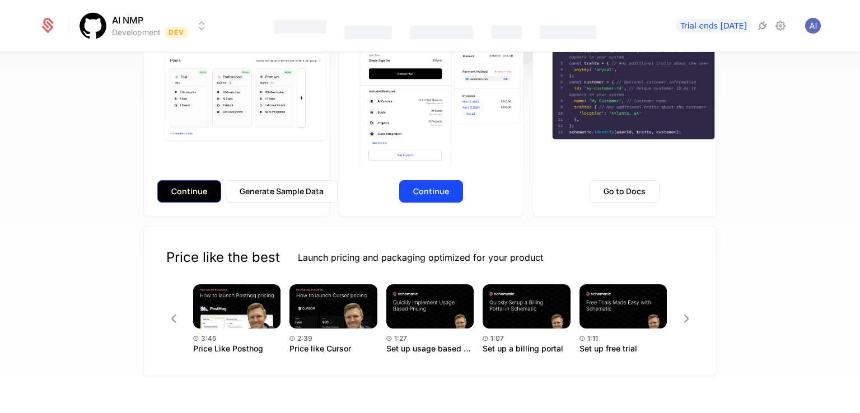
click at [188, 199] on button "Continue" at bounding box center [189, 191] width 64 height 22
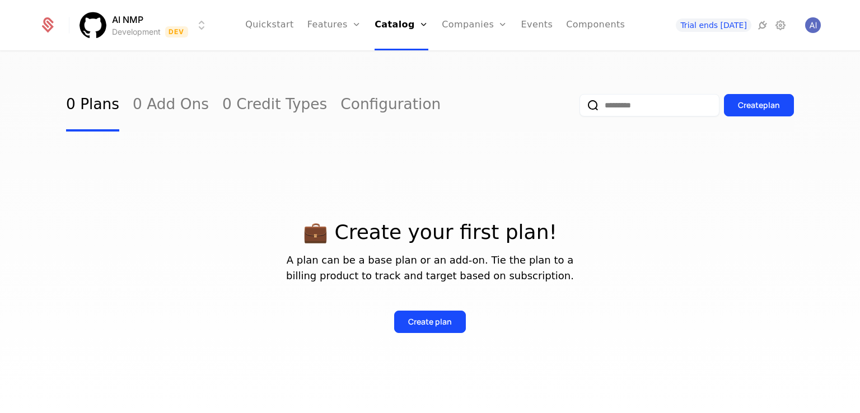
click at [770, 23] on div "Trial ends [DATE]" at bounding box center [725, 24] width 125 height 13
click at [779, 26] on icon at bounding box center [780, 24] width 13 height 13
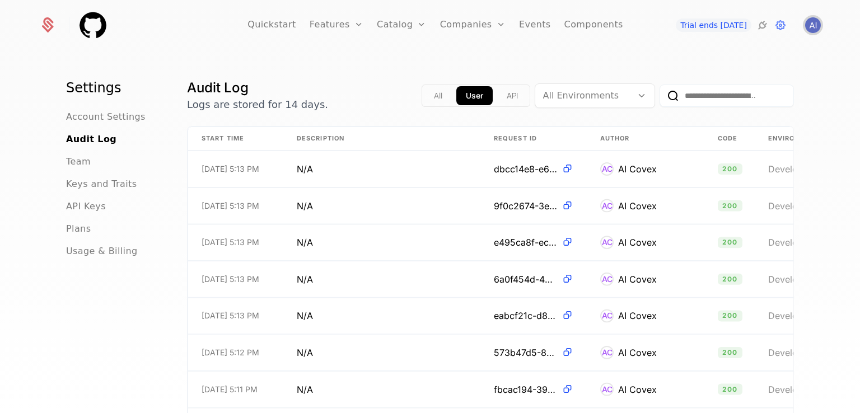
click at [813, 26] on img "Open user button" at bounding box center [813, 25] width 16 height 16
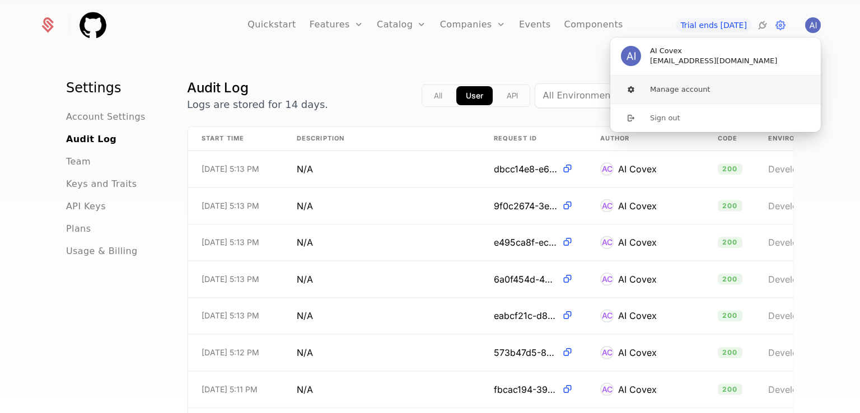
click at [663, 90] on button "Manage account" at bounding box center [716, 90] width 212 height 28
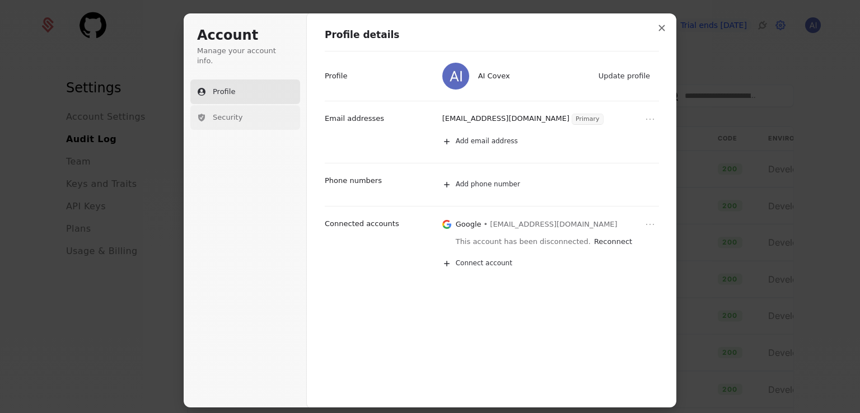
click at [229, 117] on button "Security" at bounding box center [245, 117] width 110 height 25
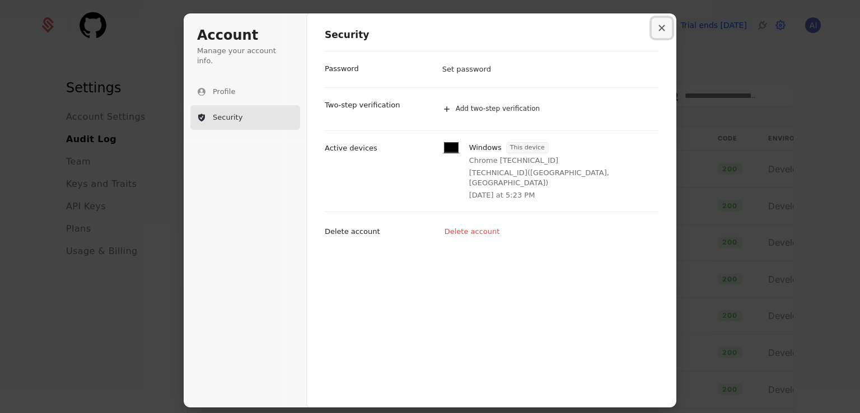
click at [664, 25] on icon "Close modal" at bounding box center [662, 28] width 7 height 7
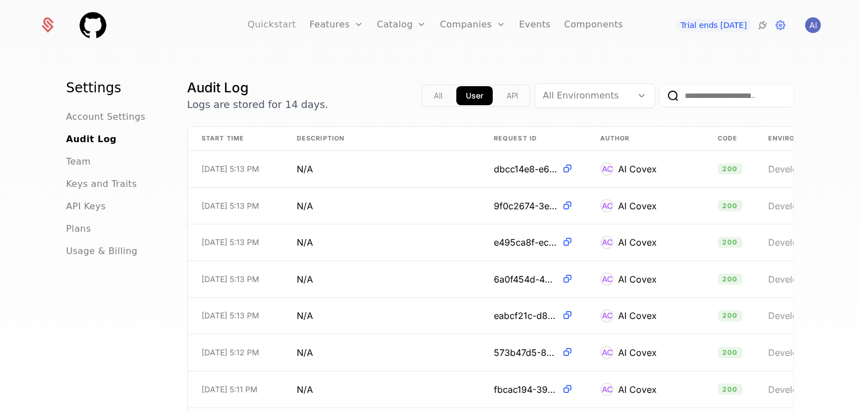
click at [288, 29] on link "Quickstart" at bounding box center [272, 25] width 49 height 50
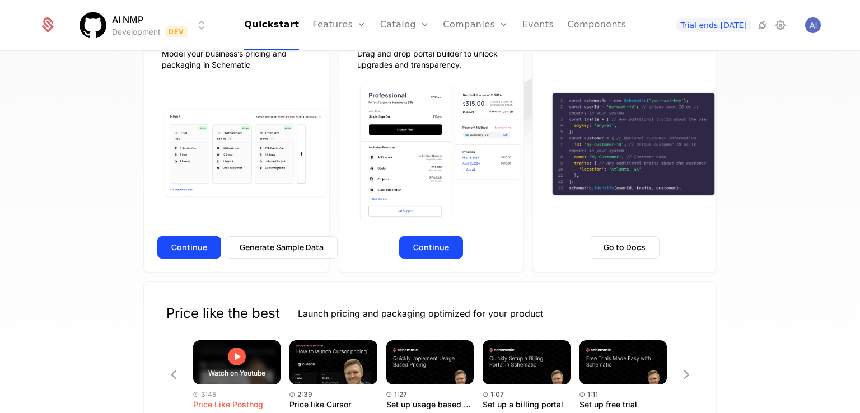
scroll to position [224, 0]
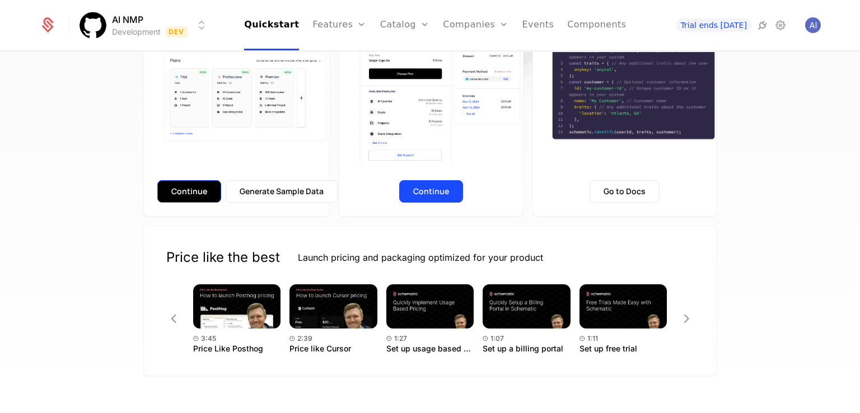
click at [171, 195] on button "Continue" at bounding box center [189, 191] width 64 height 22
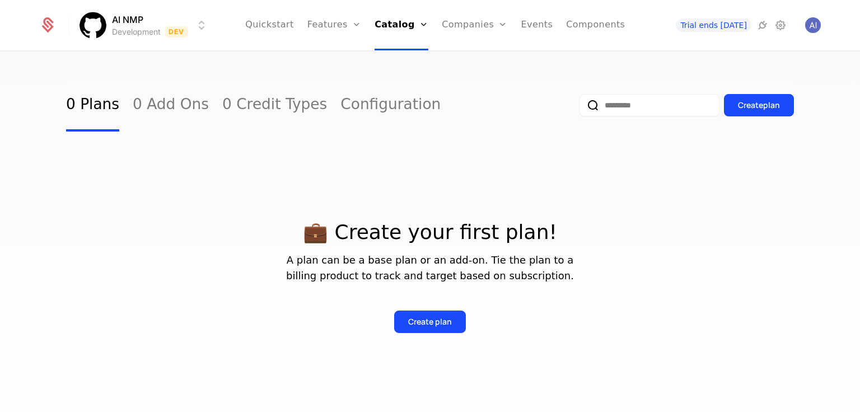
drag, startPoint x: 148, startPoint y: 101, endPoint x: 291, endPoint y: 95, distance: 143.0
click at [150, 101] on link "0 Add Ons" at bounding box center [171, 105] width 76 height 53
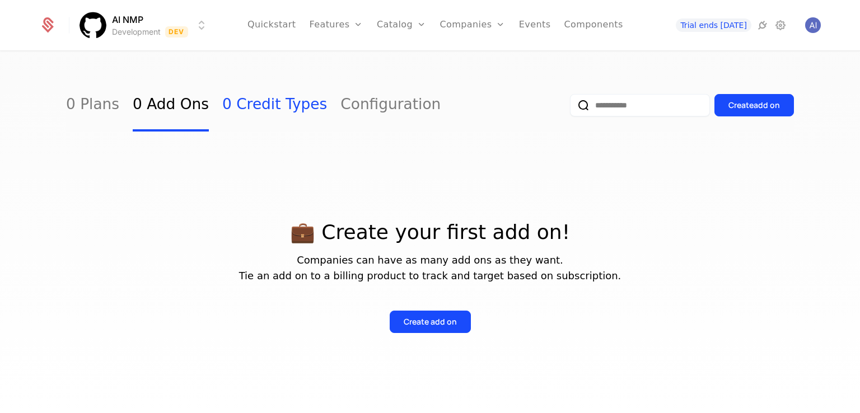
drag, startPoint x: 292, startPoint y: 95, endPoint x: 277, endPoint y: 104, distance: 18.1
click at [290, 96] on div "0 Plans 0 Add Ons 0 Credit Types Configuration" at bounding box center [253, 105] width 375 height 53
click at [343, 106] on link "Configuration" at bounding box center [391, 105] width 100 height 53
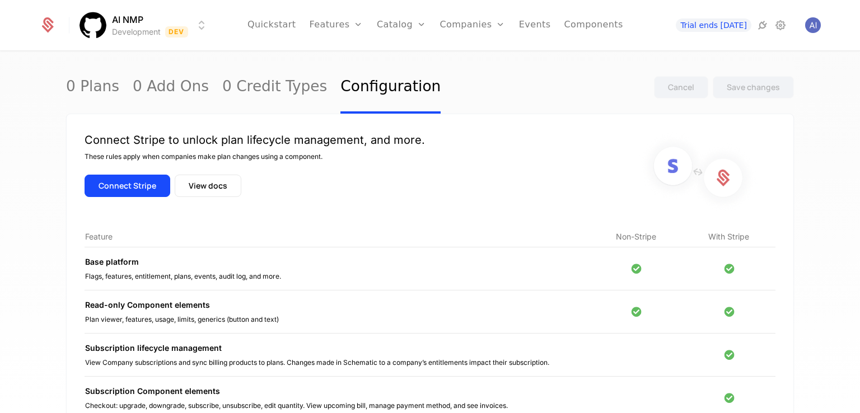
click at [394, 175] on div "Connect Stripe View docs" at bounding box center [255, 186] width 341 height 22
click at [288, 24] on link "Quickstart" at bounding box center [272, 25] width 49 height 50
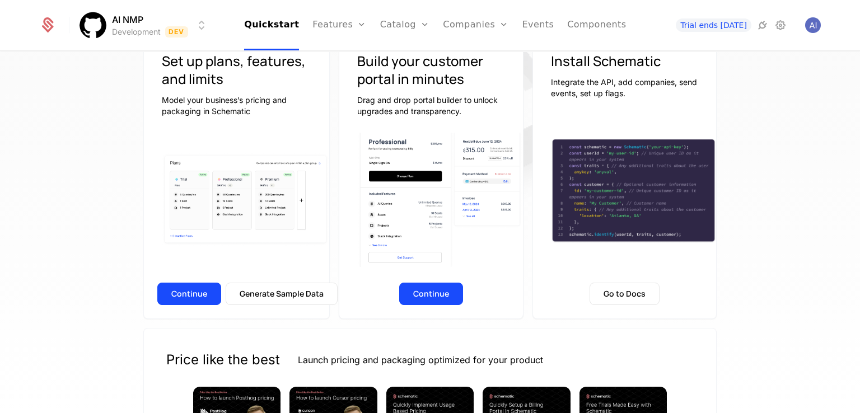
scroll to position [10, 0]
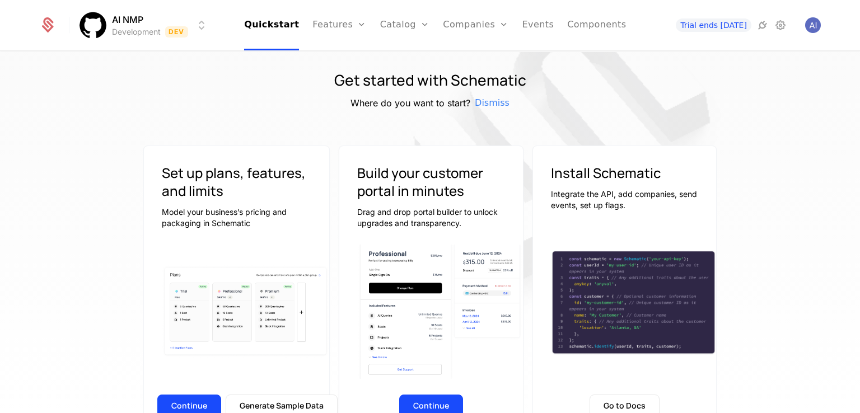
drag, startPoint x: 116, startPoint y: 206, endPoint x: 34, endPoint y: 133, distance: 110.7
click at [28, 105] on div "Get started with Schematic Where do you want to start? Dismiss Set up plans, fe…" at bounding box center [430, 236] width 860 height 368
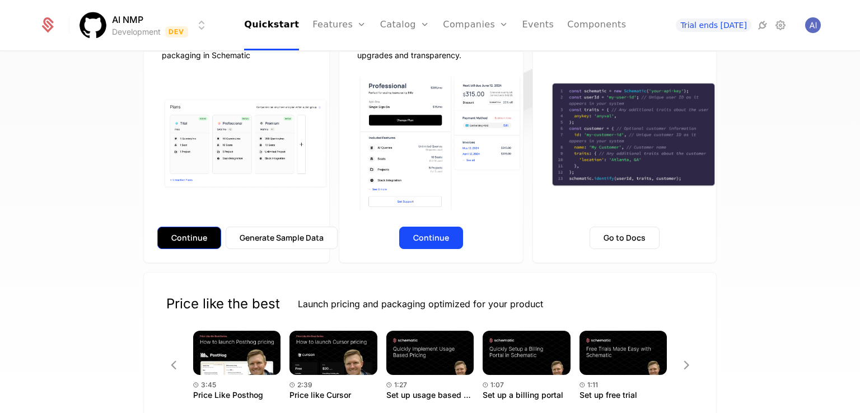
click at [172, 231] on button "Continue" at bounding box center [189, 238] width 64 height 22
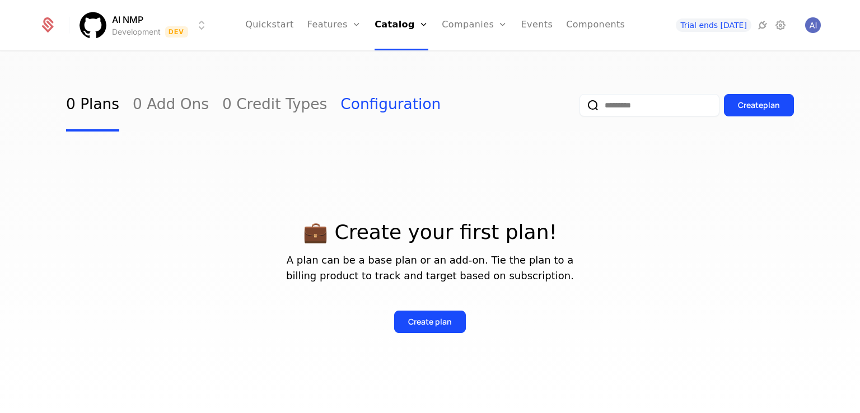
click at [341, 97] on link "Configuration" at bounding box center [391, 105] width 100 height 53
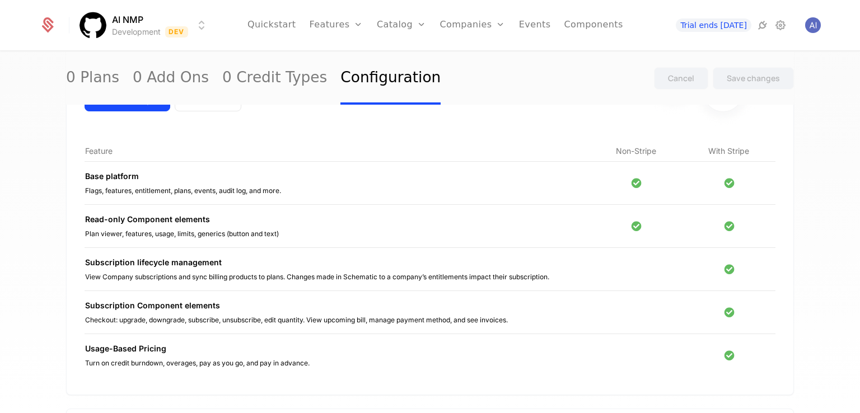
scroll to position [198, 0]
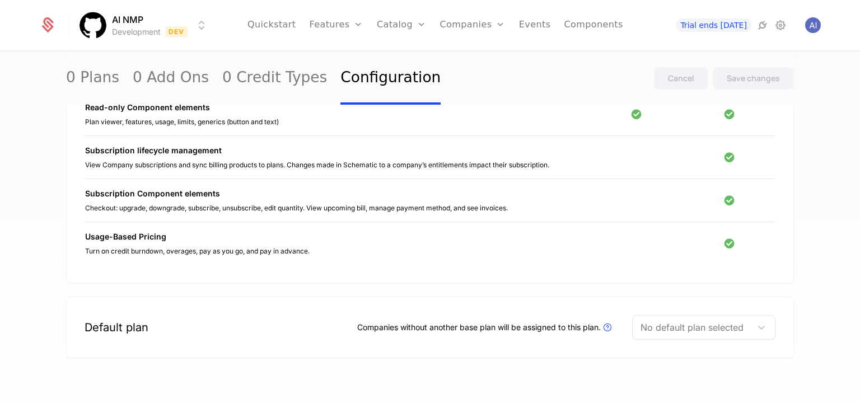
click at [731, 379] on div "0 Plans 0 Add Ons 0 Credit Types Configuration Cancel Save changes Connect Stri…" at bounding box center [430, 137] width 728 height 513
drag, startPoint x: 748, startPoint y: 383, endPoint x: 563, endPoint y: 288, distance: 208.2
click at [747, 381] on div "0 Plans 0 Add Ons 0 Credit Types Configuration Cancel Save changes Connect Stri…" at bounding box center [430, 137] width 728 height 513
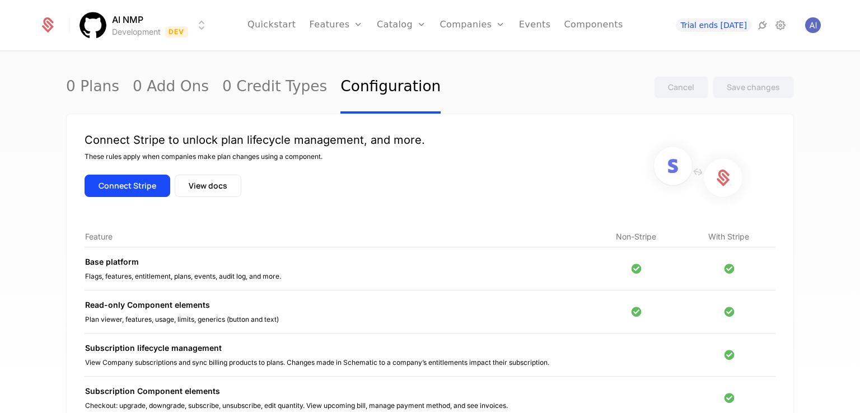
click at [821, 25] on div "AI NMP Development Dev Quickstart Features Features Flags Catalog Plans Add Ons…" at bounding box center [430, 25] width 809 height 50
click at [805, 26] on img "Open user button" at bounding box center [813, 25] width 16 height 16
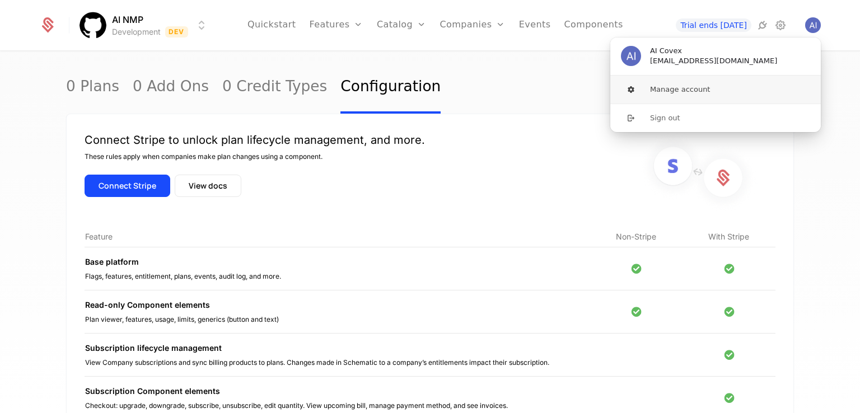
click at [669, 84] on button "Manage account" at bounding box center [716, 90] width 212 height 28
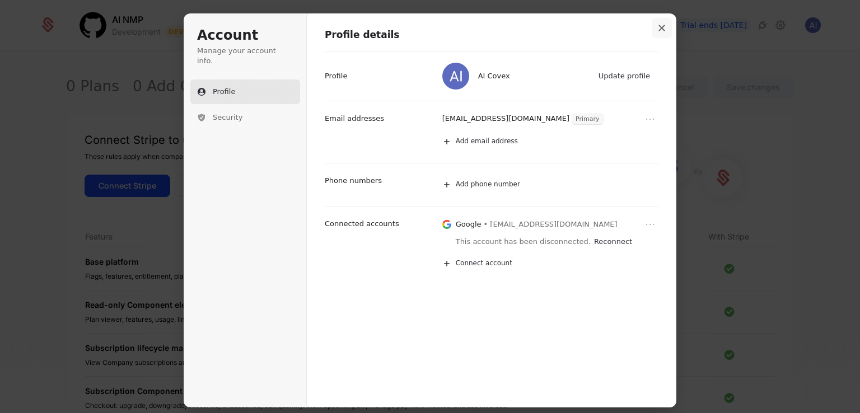
click at [665, 30] on icon "Close modal" at bounding box center [662, 28] width 7 height 7
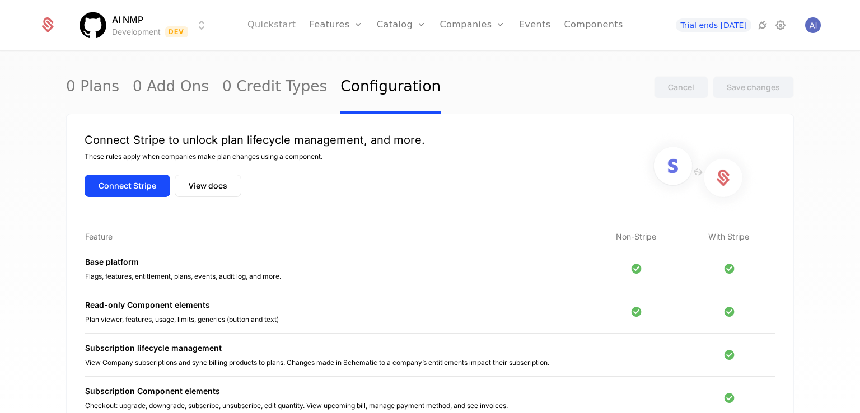
click at [284, 21] on link "Quickstart" at bounding box center [272, 25] width 49 height 50
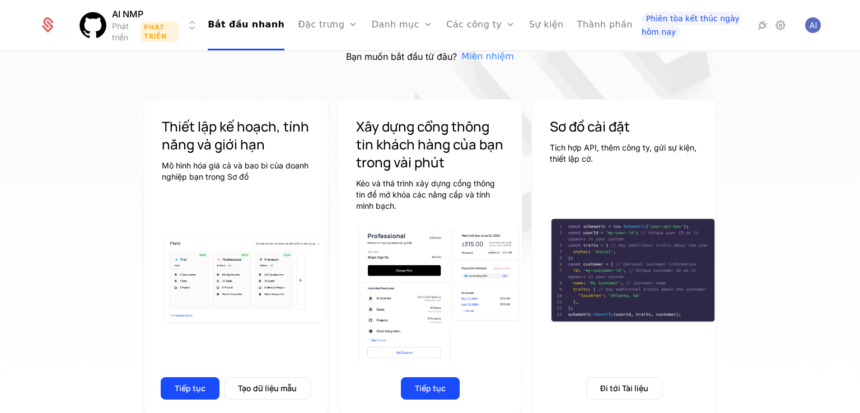
scroll to position [112, 0]
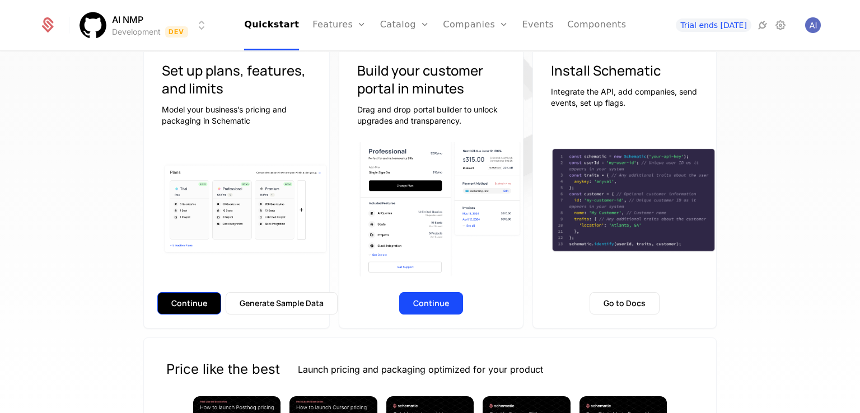
click at [198, 300] on button "Continue" at bounding box center [189, 303] width 64 height 22
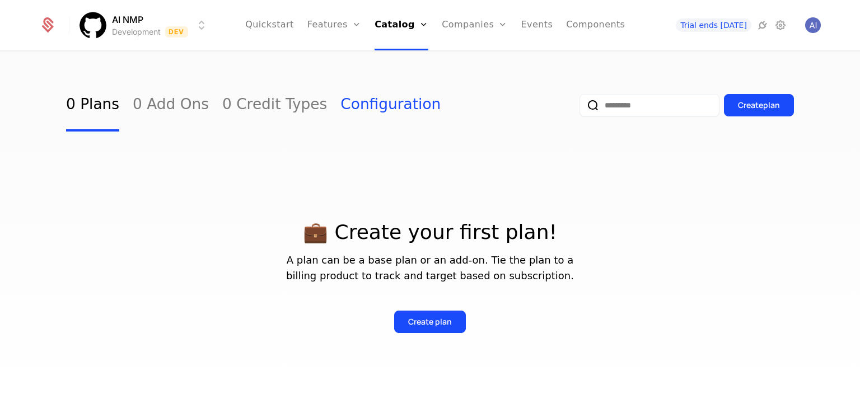
click at [344, 116] on link "Configuration" at bounding box center [391, 105] width 100 height 53
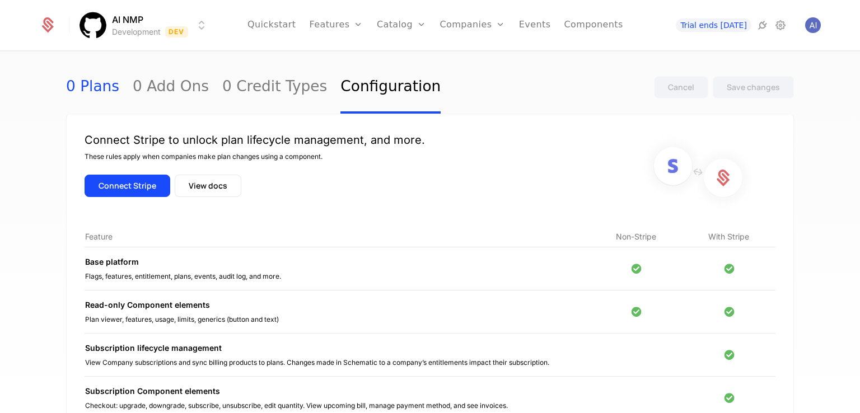
click at [103, 86] on link "0 Plans" at bounding box center [92, 87] width 53 height 53
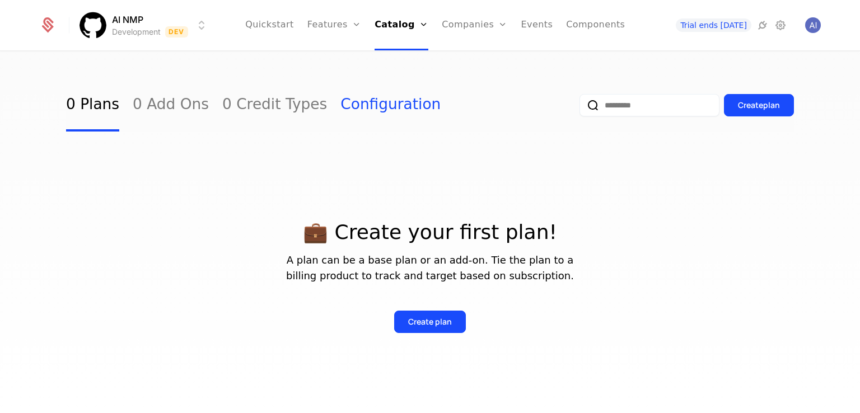
click at [353, 118] on link "Configuration" at bounding box center [391, 105] width 100 height 53
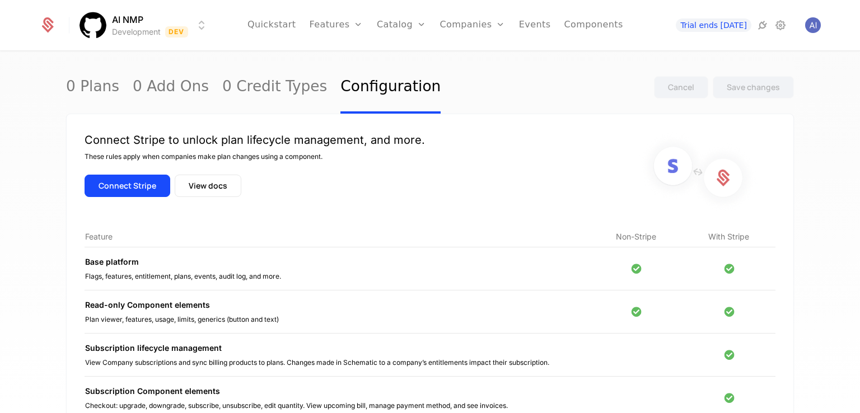
scroll to position [56, 0]
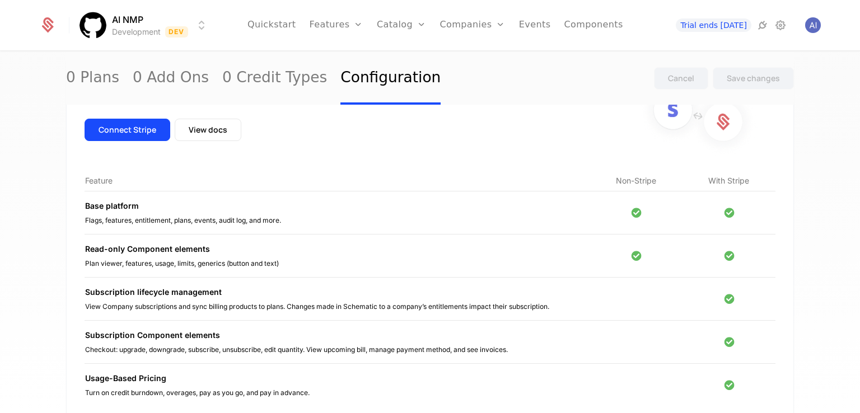
click at [136, 192] on td "Base platform Flags, features, entitlement, plans, events, audit log, and more." at bounding box center [338, 213] width 506 height 43
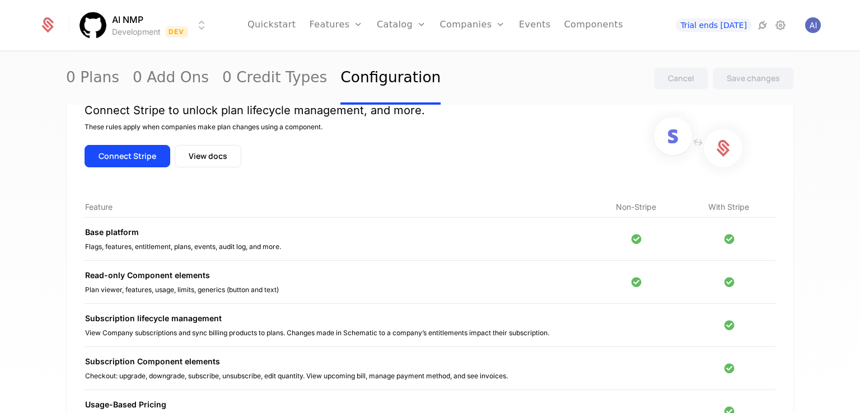
scroll to position [0, 0]
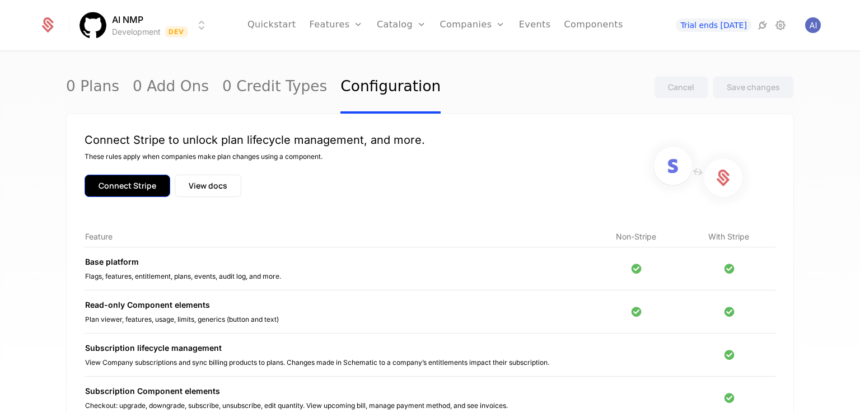
click at [94, 185] on button "Connect Stripe" at bounding box center [128, 186] width 86 height 22
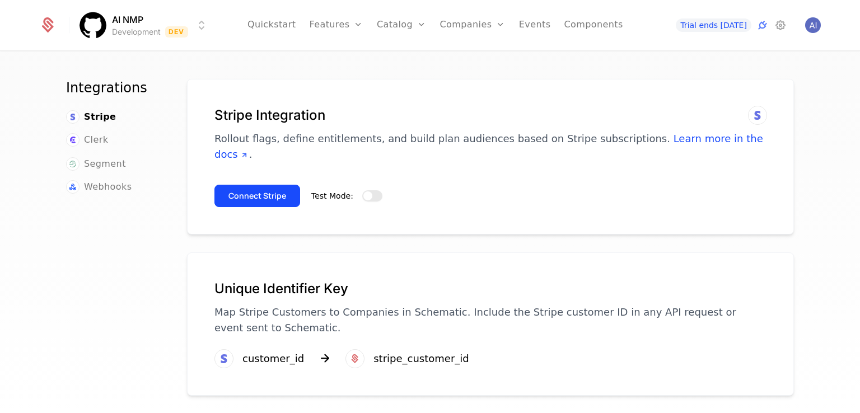
click at [370, 190] on button "Test Mode:" at bounding box center [372, 195] width 20 height 11
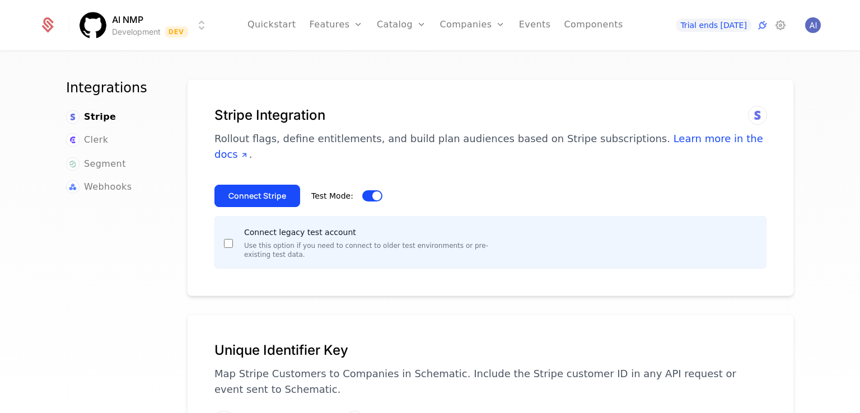
click at [340, 119] on h1 "Stripe Integration" at bounding box center [491, 115] width 552 height 18
click at [236, 185] on button "Connect Stripe" at bounding box center [258, 196] width 86 height 22
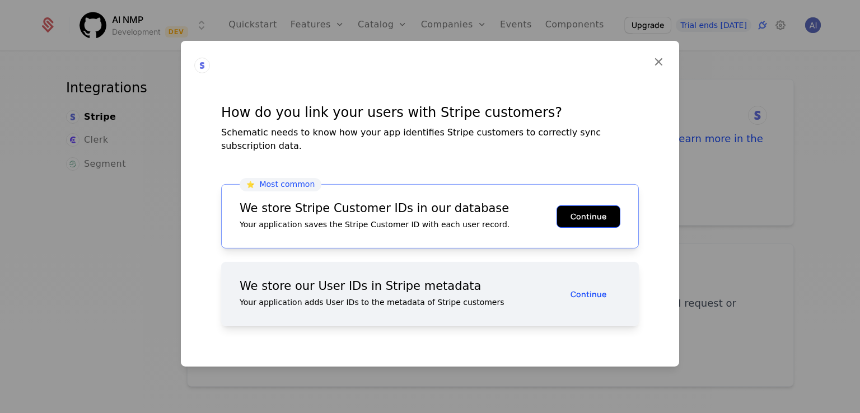
click at [569, 212] on button "Continue" at bounding box center [589, 216] width 64 height 22
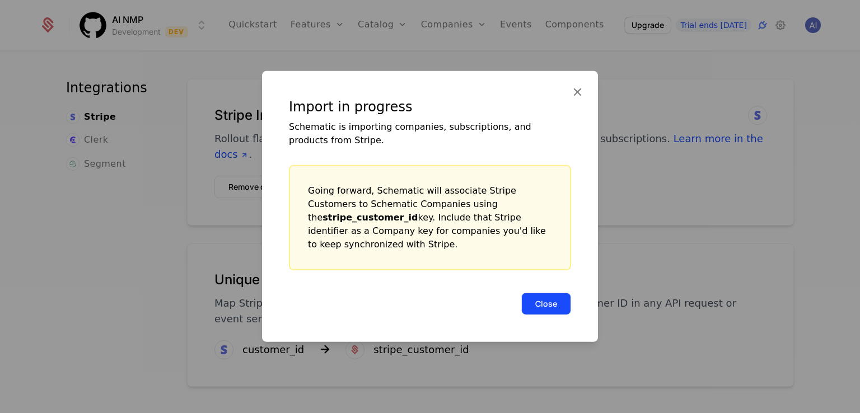
click at [540, 293] on button "Close" at bounding box center [546, 304] width 50 height 22
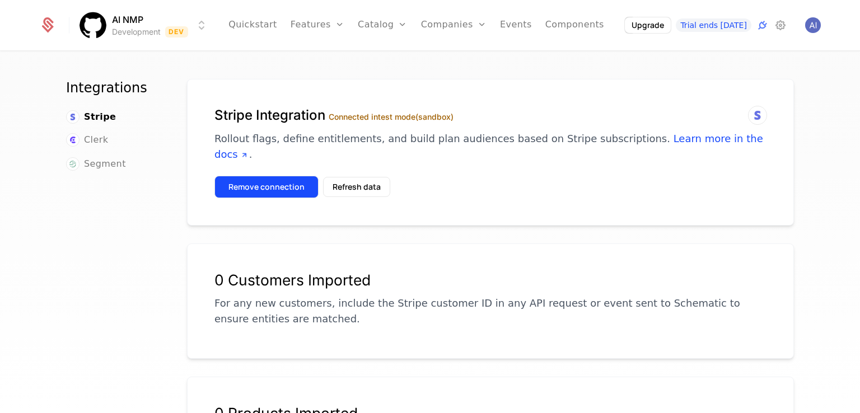
click at [235, 176] on button "Remove connection" at bounding box center [267, 187] width 104 height 22
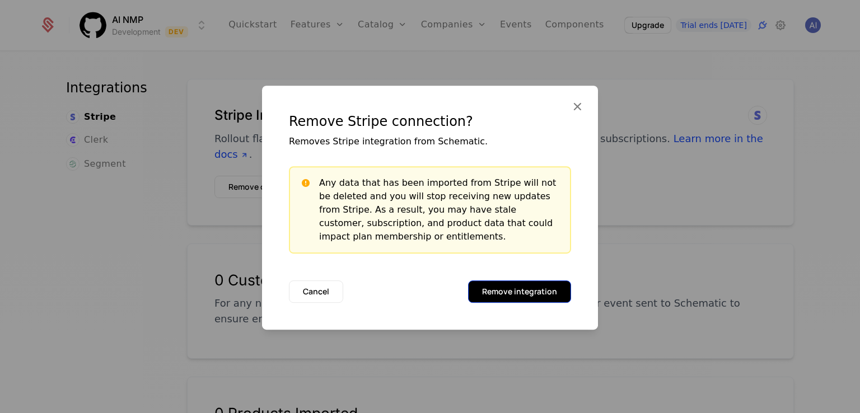
click at [520, 293] on button "Remove integration" at bounding box center [519, 292] width 103 height 22
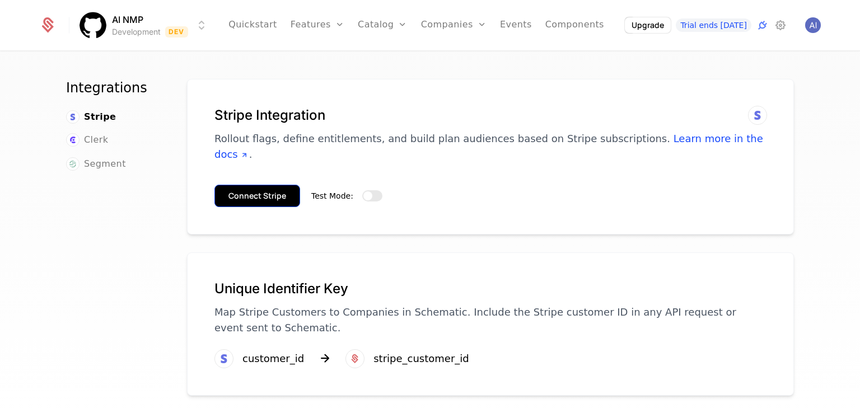
click at [231, 188] on button "Connect Stripe" at bounding box center [258, 196] width 86 height 22
drag, startPoint x: 314, startPoint y: 207, endPoint x: 366, endPoint y: 189, distance: 55.1
click at [319, 206] on div "Stripe Integration Rollout flags, define entitlements, and build plan audiences…" at bounding box center [490, 157] width 607 height 156
click at [383, 152] on div "Stripe Integration Rollout flags, define entitlements, and build plan audiences…" at bounding box center [491, 140] width 552 height 69
click at [364, 190] on button "Test Mode:" at bounding box center [372, 195] width 20 height 11
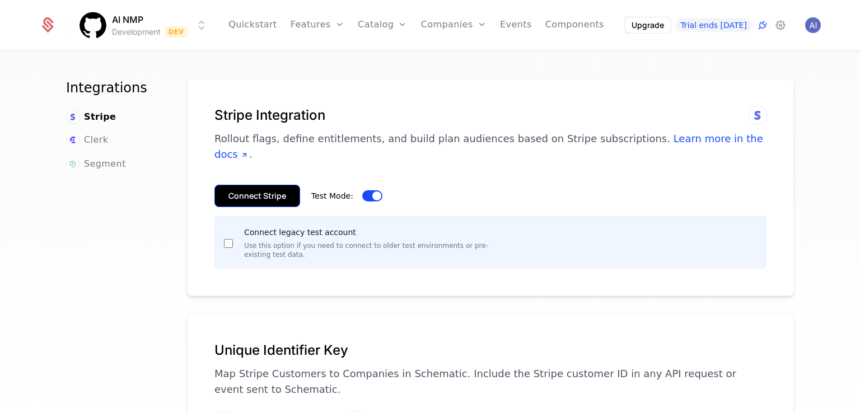
click at [256, 185] on button "Connect Stripe" at bounding box center [258, 196] width 86 height 22
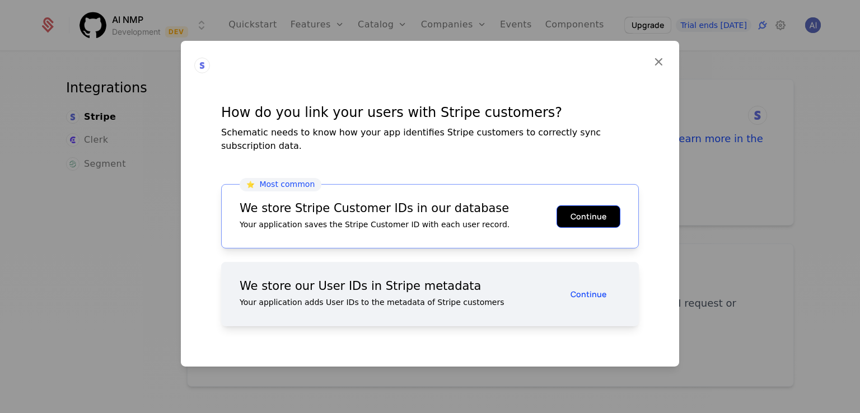
click at [580, 211] on button "Continue" at bounding box center [589, 216] width 64 height 22
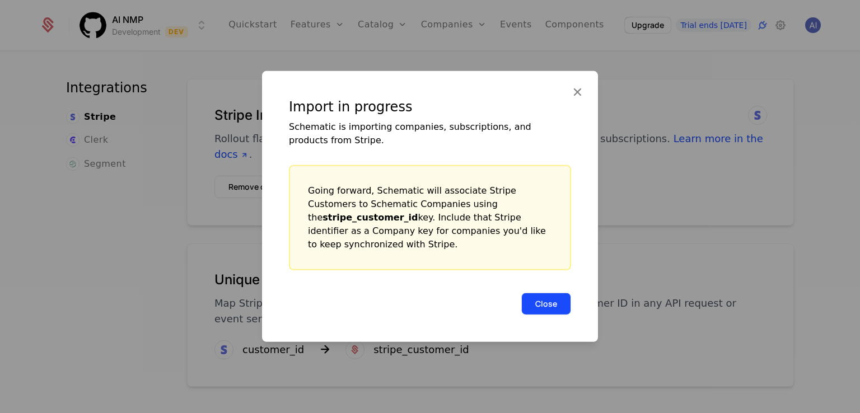
click at [548, 293] on button "Close" at bounding box center [546, 304] width 50 height 22
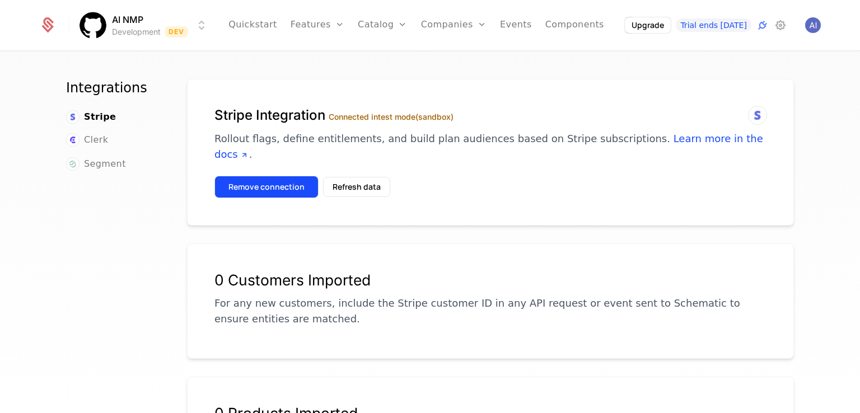
click at [282, 176] on button "Remove connection" at bounding box center [267, 187] width 104 height 22
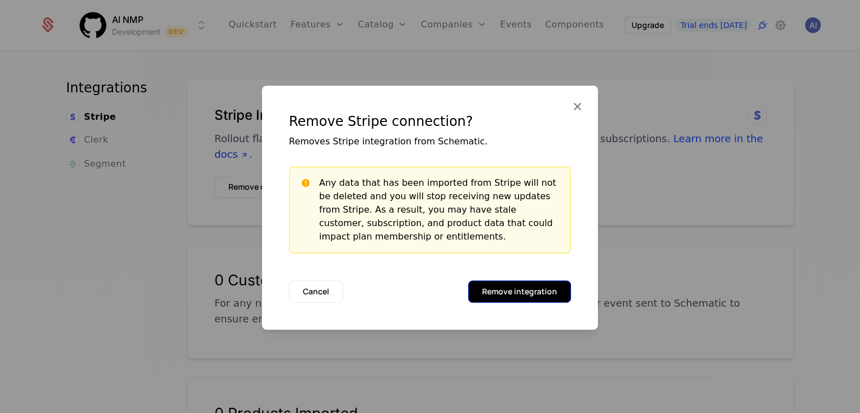
click at [552, 291] on button "Remove integration" at bounding box center [519, 292] width 103 height 22
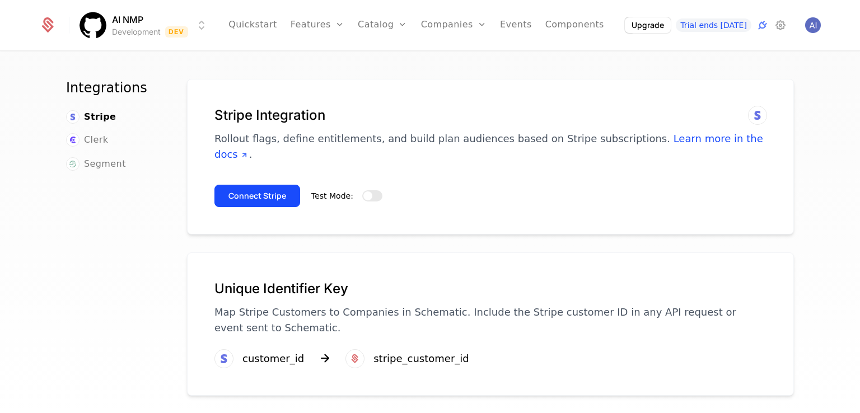
click at [751, 119] on icon at bounding box center [757, 115] width 13 height 13
click at [755, 113] on icon at bounding box center [757, 115] width 13 height 13
click at [363, 192] on span "button" at bounding box center [367, 196] width 9 height 9
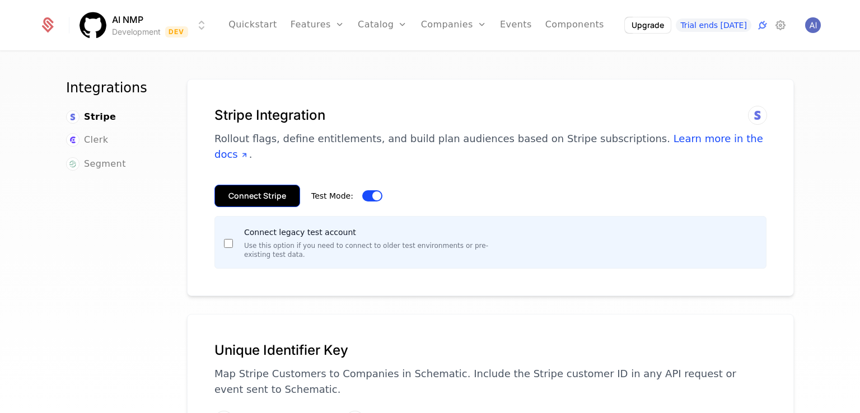
click at [260, 185] on button "Connect Stripe" at bounding box center [258, 196] width 86 height 22
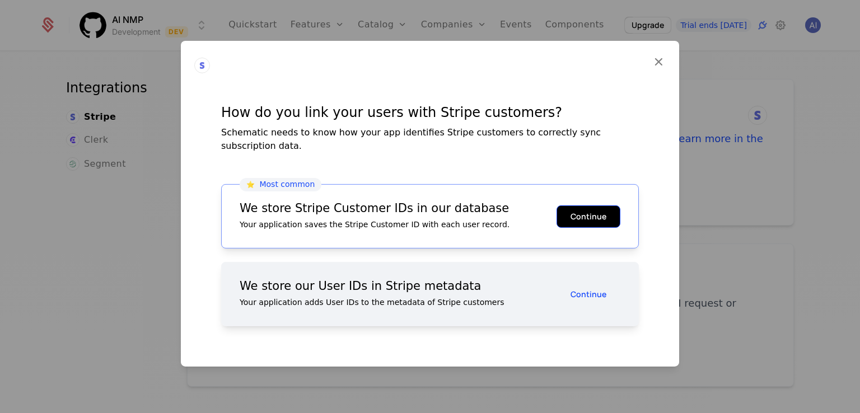
click at [582, 208] on button "Continue" at bounding box center [589, 216] width 64 height 22
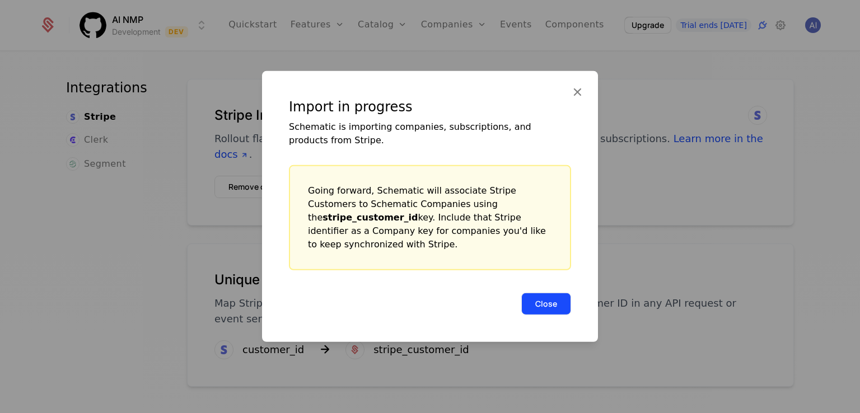
click at [554, 299] on button "Close" at bounding box center [546, 304] width 50 height 22
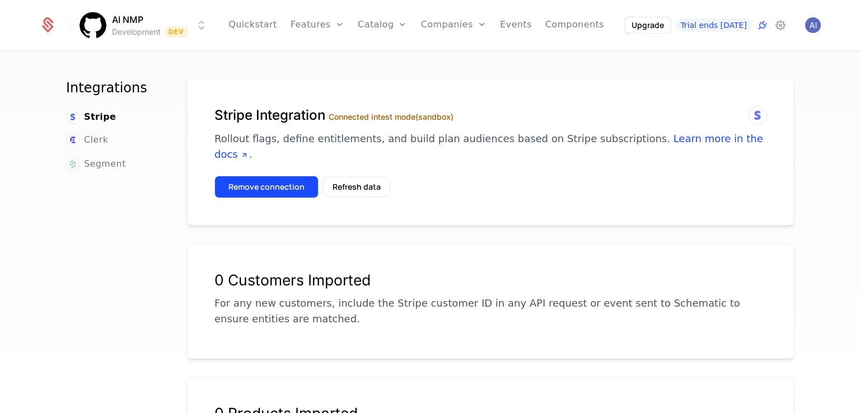
click at [278, 176] on button "Remove connection" at bounding box center [267, 187] width 104 height 22
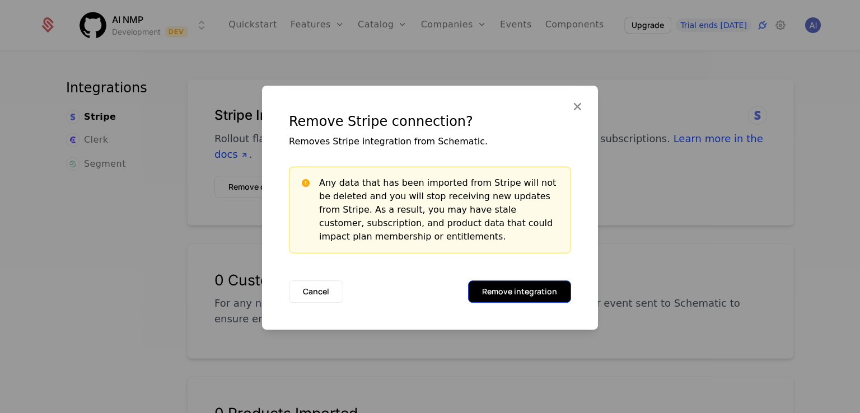
click at [518, 287] on button "Remove integration" at bounding box center [519, 292] width 103 height 22
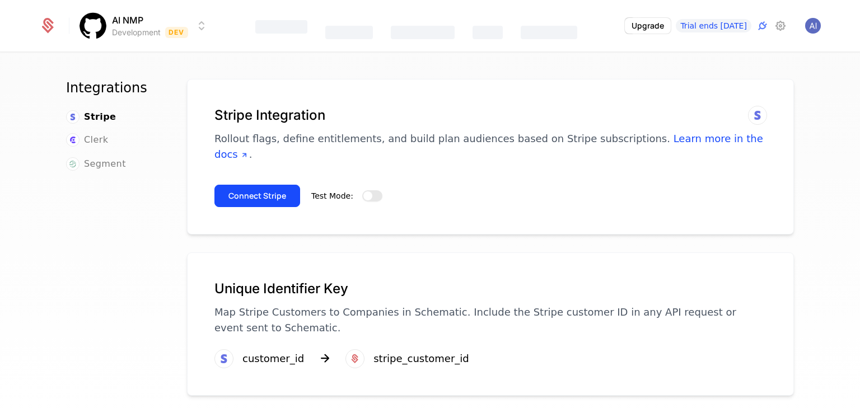
click at [372, 190] on button "Test Mode:" at bounding box center [372, 195] width 20 height 11
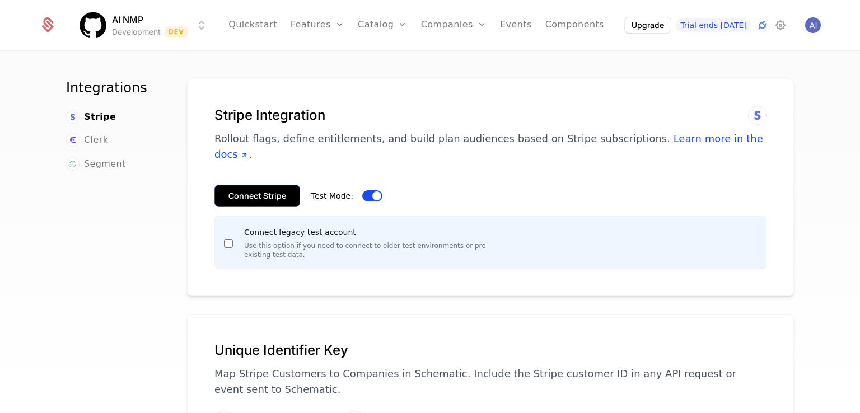
click at [236, 185] on button "Connect Stripe" at bounding box center [258, 196] width 86 height 22
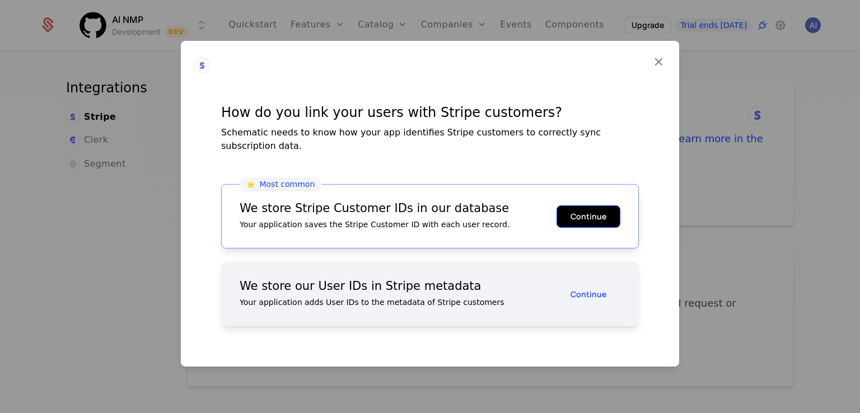
click at [601, 211] on button "Continue" at bounding box center [589, 216] width 64 height 22
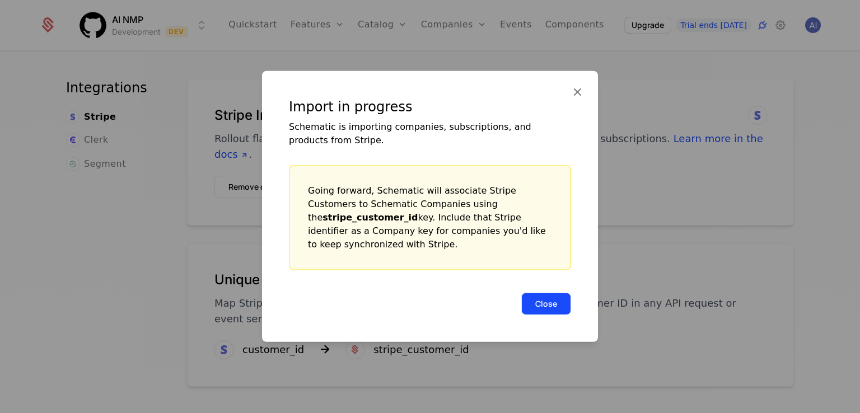
click at [533, 295] on button "Close" at bounding box center [546, 304] width 50 height 22
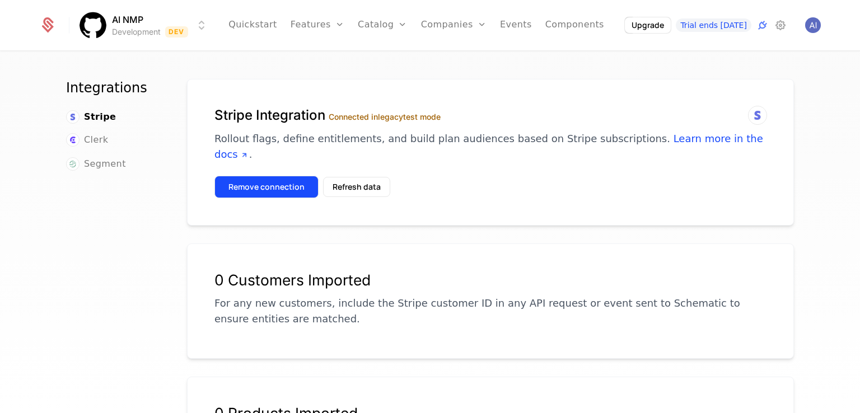
click at [247, 176] on button "Remove connection" at bounding box center [267, 187] width 104 height 22
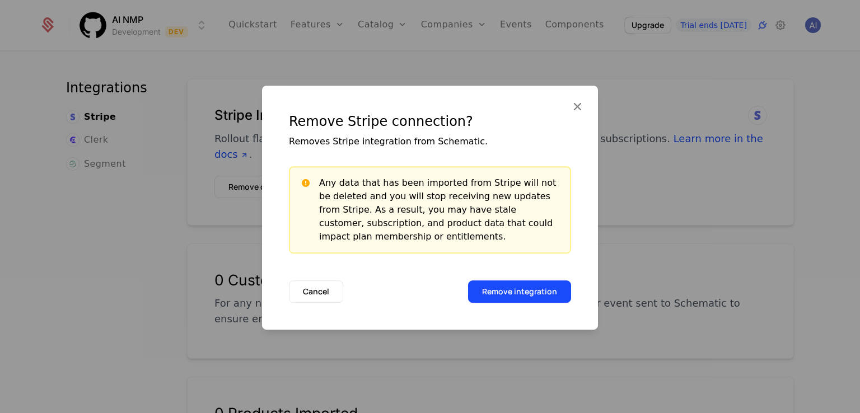
click at [525, 276] on div "Remove Stripe connection? Removes Stripe integration from Schematic. Any data t…" at bounding box center [430, 183] width 336 height 195
click at [524, 286] on button "Remove integration" at bounding box center [519, 292] width 103 height 22
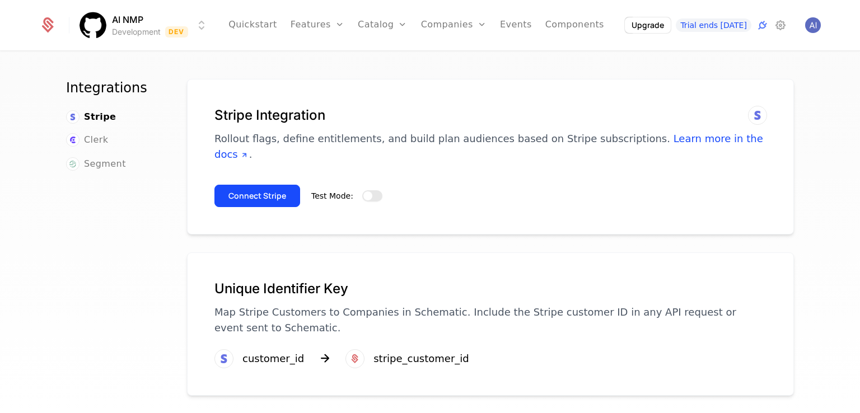
click at [363, 192] on span "button" at bounding box center [367, 196] width 9 height 9
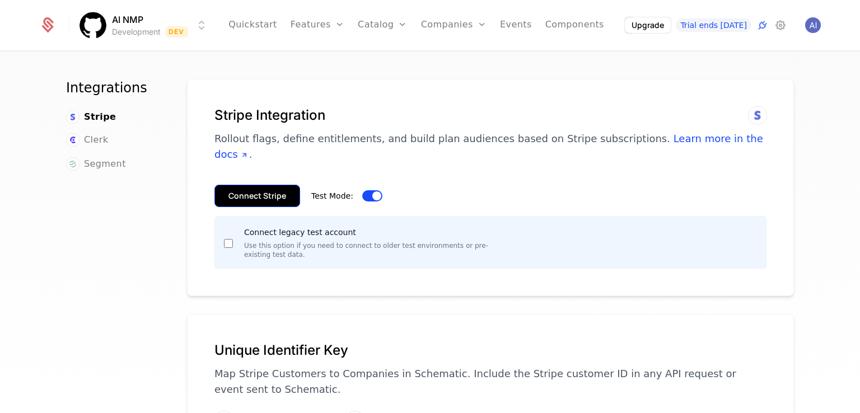
click at [266, 185] on button "Connect Stripe" at bounding box center [258, 196] width 86 height 22
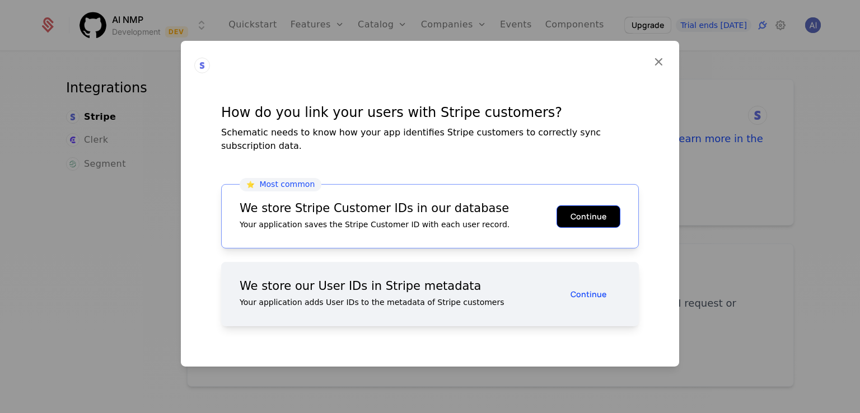
click at [589, 216] on button "Continue" at bounding box center [589, 216] width 64 height 22
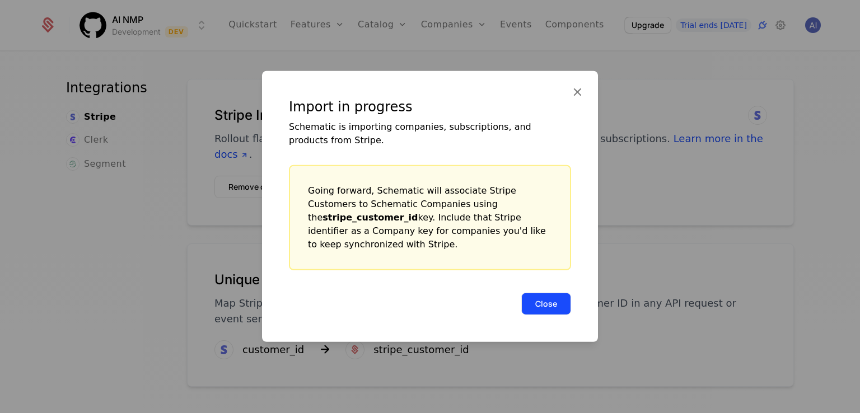
click at [547, 301] on button "Close" at bounding box center [546, 304] width 50 height 22
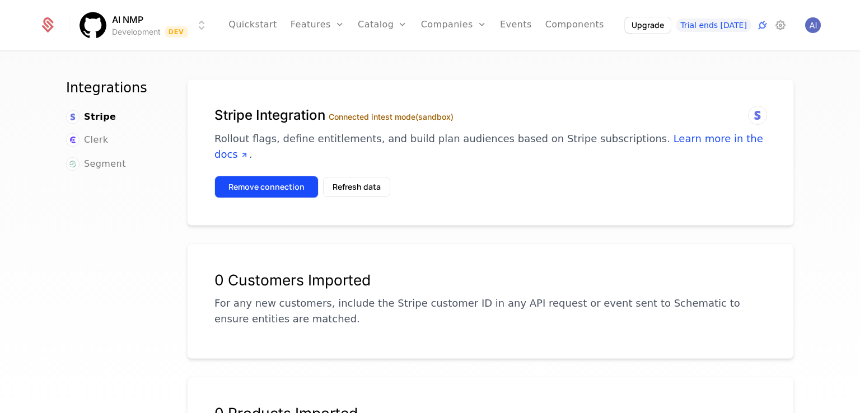
click at [272, 176] on button "Remove connection" at bounding box center [267, 187] width 104 height 22
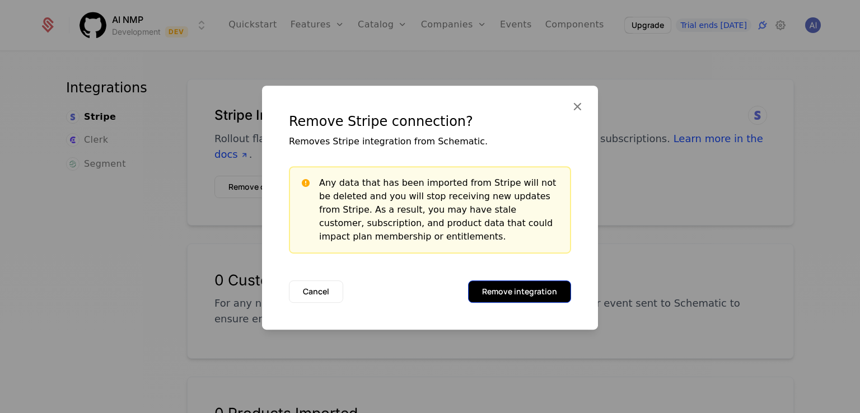
click at [506, 285] on button "Remove integration" at bounding box center [519, 292] width 103 height 22
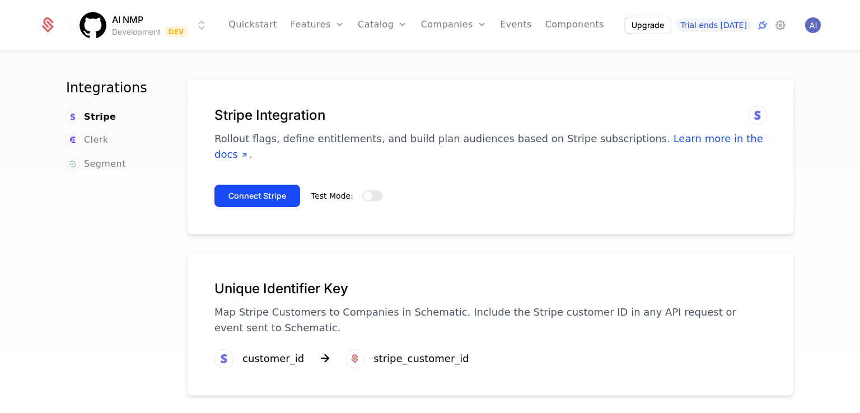
click at [446, 126] on div "Stripe Integration Rollout flags, define entitlements, and build plan audiences…" at bounding box center [491, 134] width 552 height 56
